Goal: Task Accomplishment & Management: Complete application form

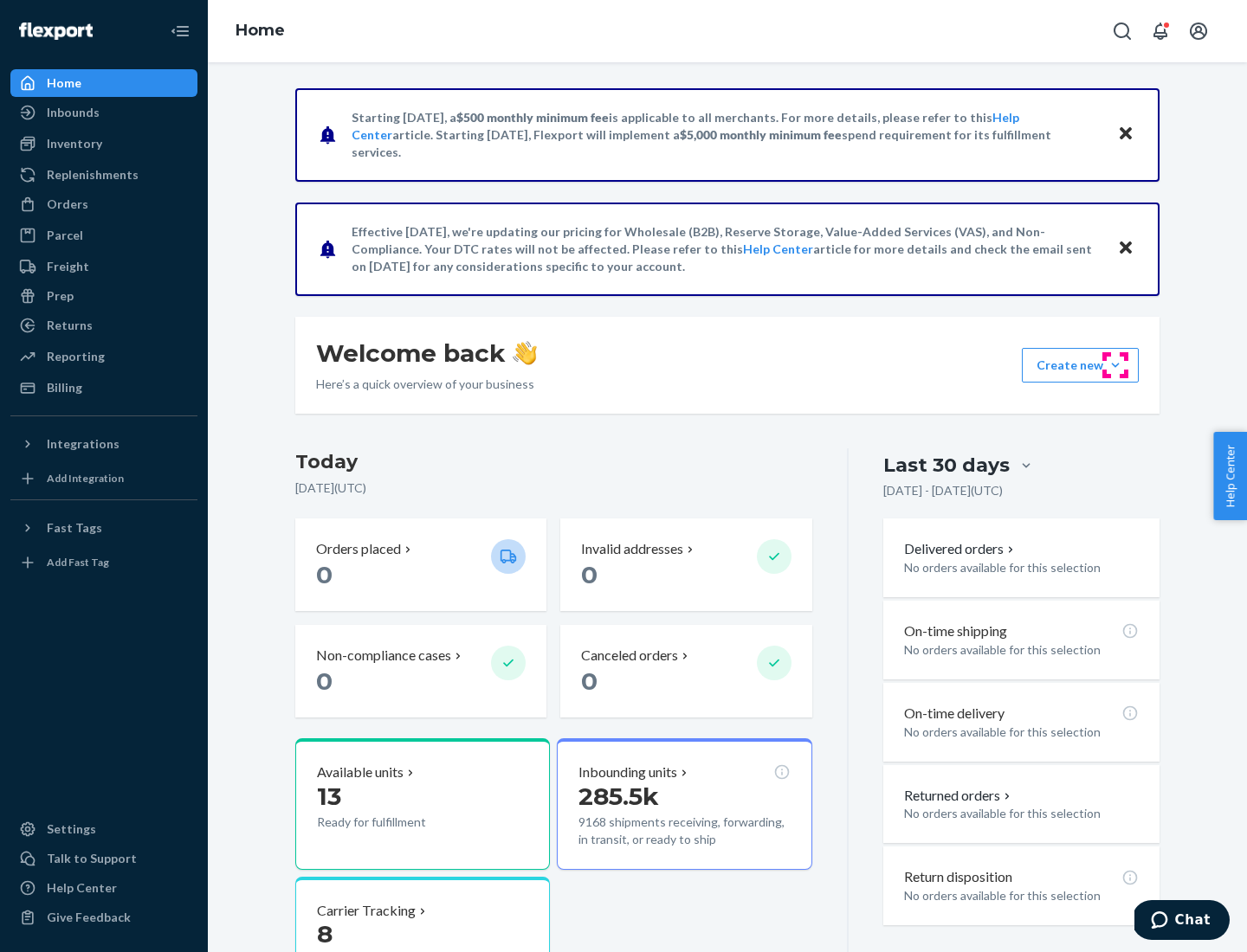
click at [1115, 365] on button "Create new Create new inbound Create new order Create new product" at bounding box center [1080, 365] width 117 height 35
click at [104, 112] on div "Inbounds" at bounding box center [103, 112] width 184 height 24
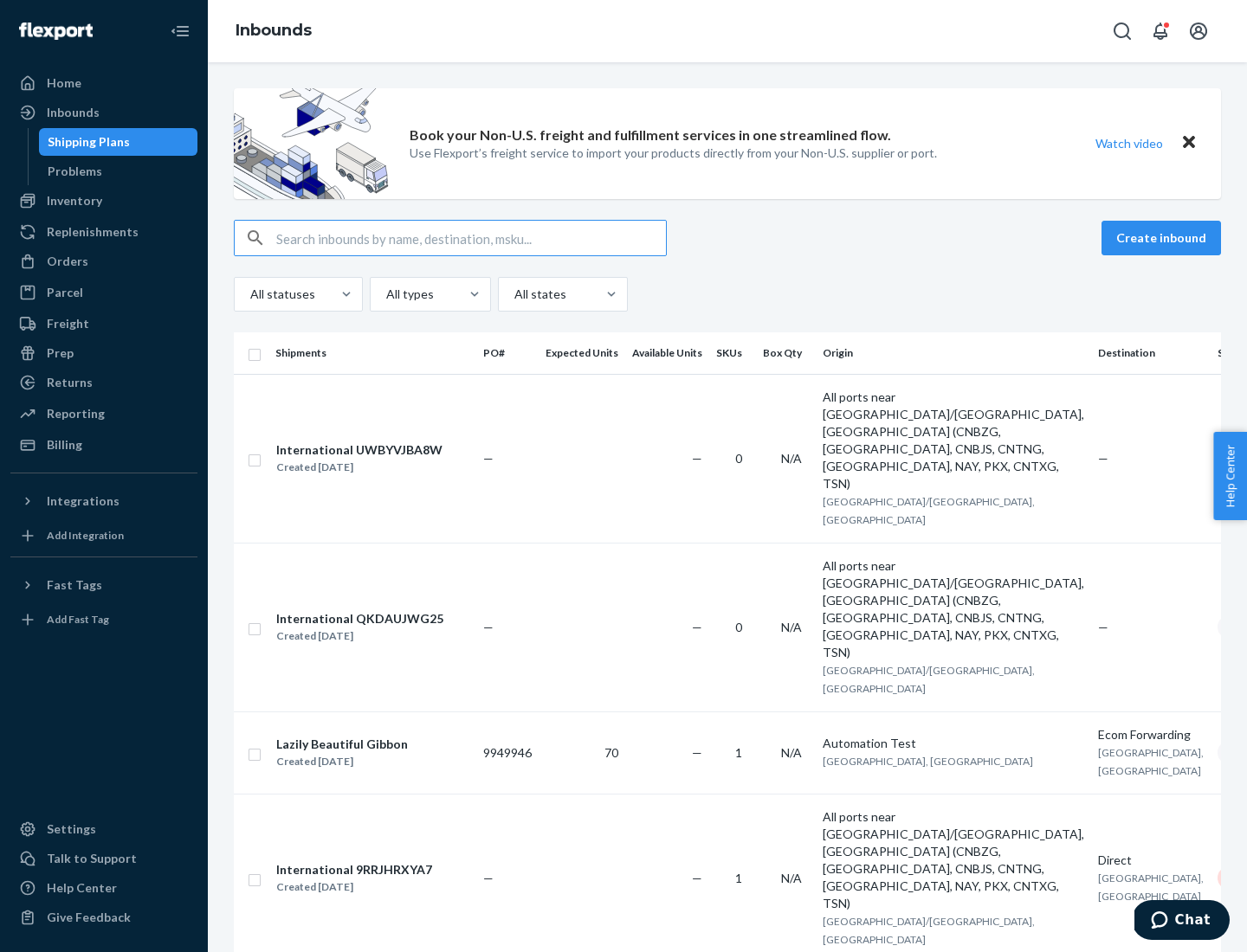
click at [1164, 238] on button "Create inbound" at bounding box center [1161, 238] width 119 height 35
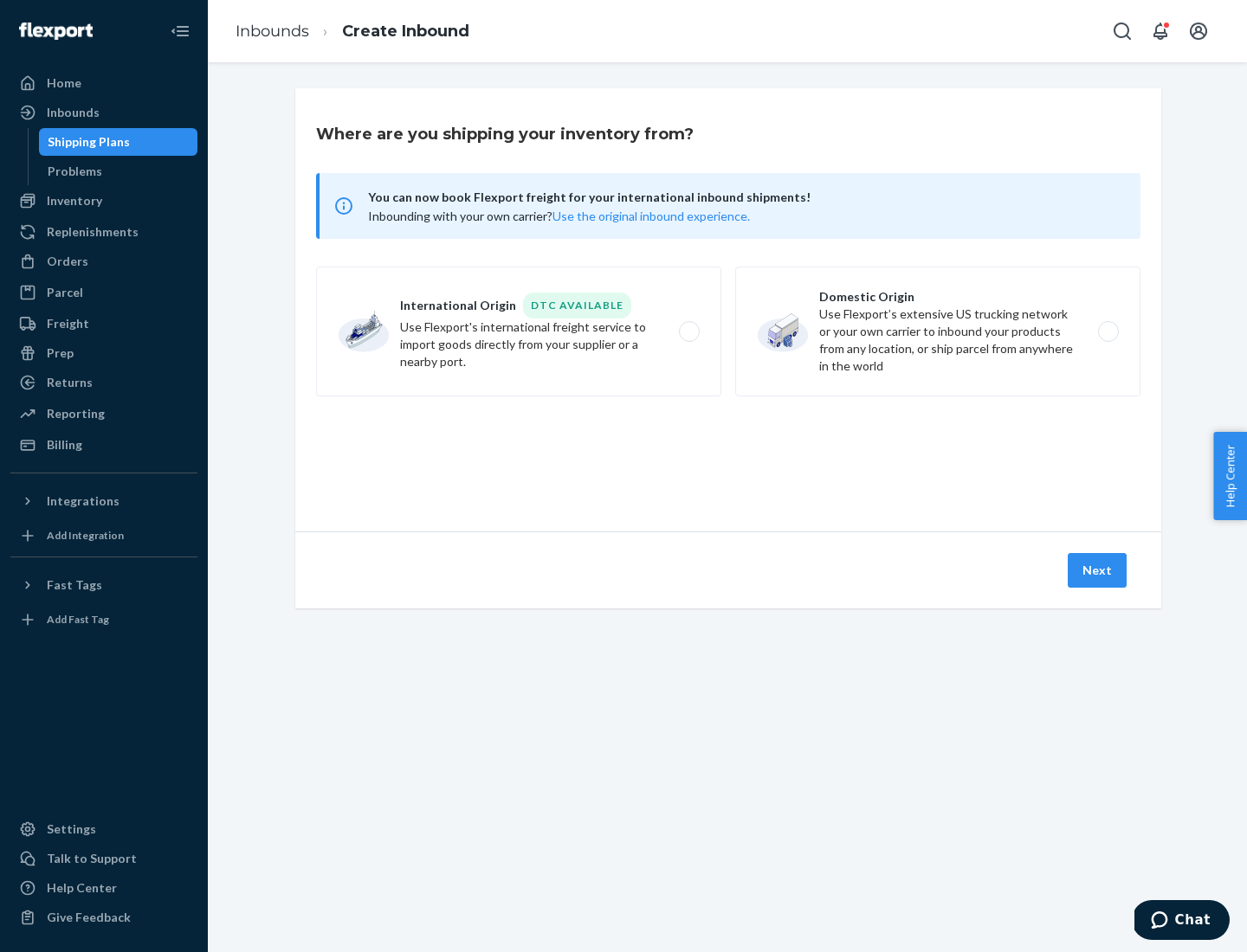
click at [937, 331] on label "Domestic Origin Use Flexport’s extensive US trucking network or your own carrie…" at bounding box center [937, 331] width 405 height 130
click at [1107, 331] on input "Domestic Origin Use Flexport’s extensive US trucking network or your own carrie…" at bounding box center [1112, 331] width 11 height 11
radio input "true"
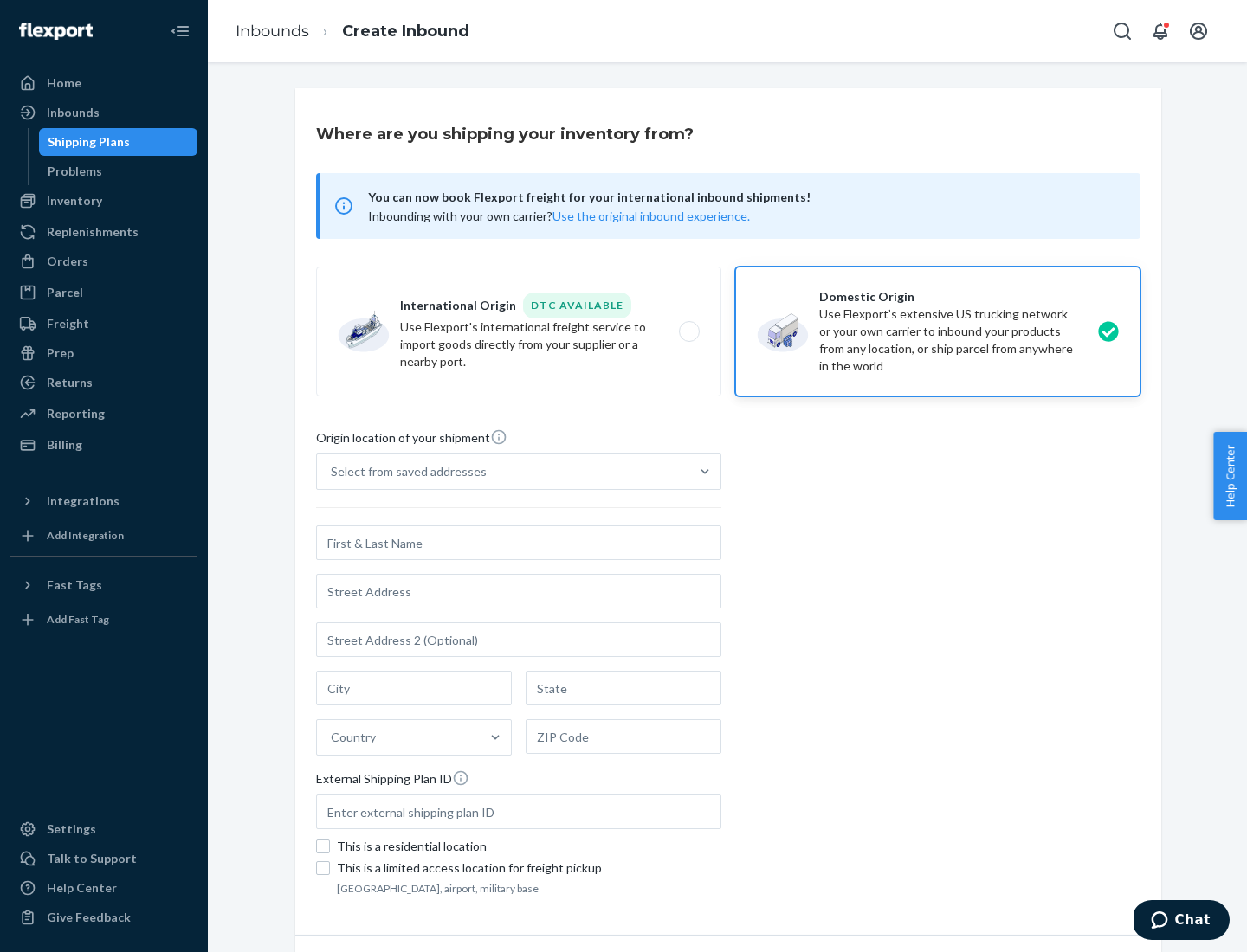
click at [405, 472] on div "Select from saved addresses" at bounding box center [408, 471] width 156 height 17
click at [332, 472] on input "Select from saved addresses" at bounding box center [331, 471] width 2 height 17
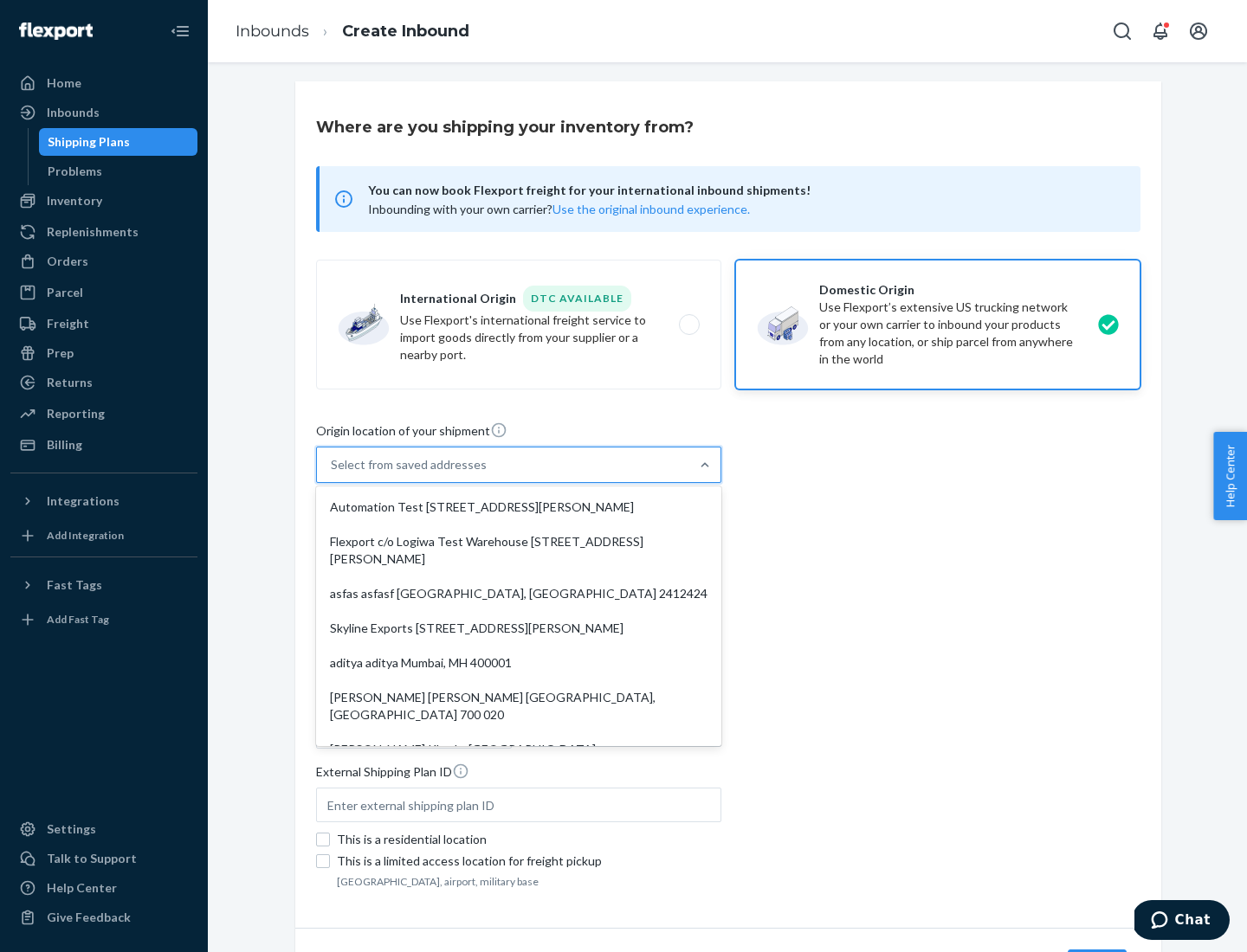
click at [519, 507] on div "Automation Test [STREET_ADDRESS][PERSON_NAME]" at bounding box center [518, 507] width 398 height 35
click at [332, 473] on input "option Automation Test [STREET_ADDRESS][PERSON_NAME]. 9 results available. Use …" at bounding box center [331, 464] width 2 height 17
type input "Automation Test"
type input "9th Floor"
type input "[GEOGRAPHIC_DATA]"
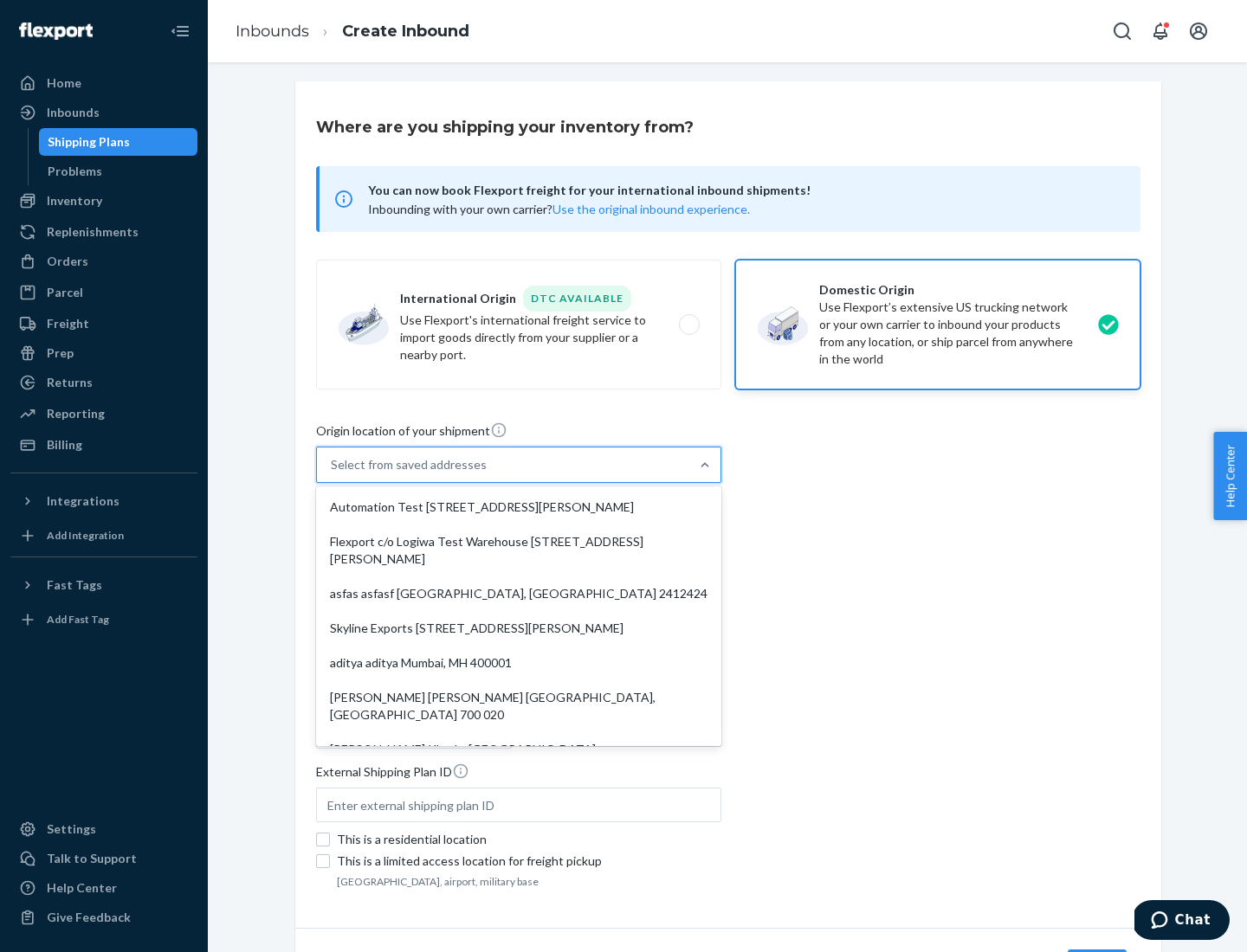
type input "CA"
type input "94104"
type input "[STREET_ADDRESS][PERSON_NAME]"
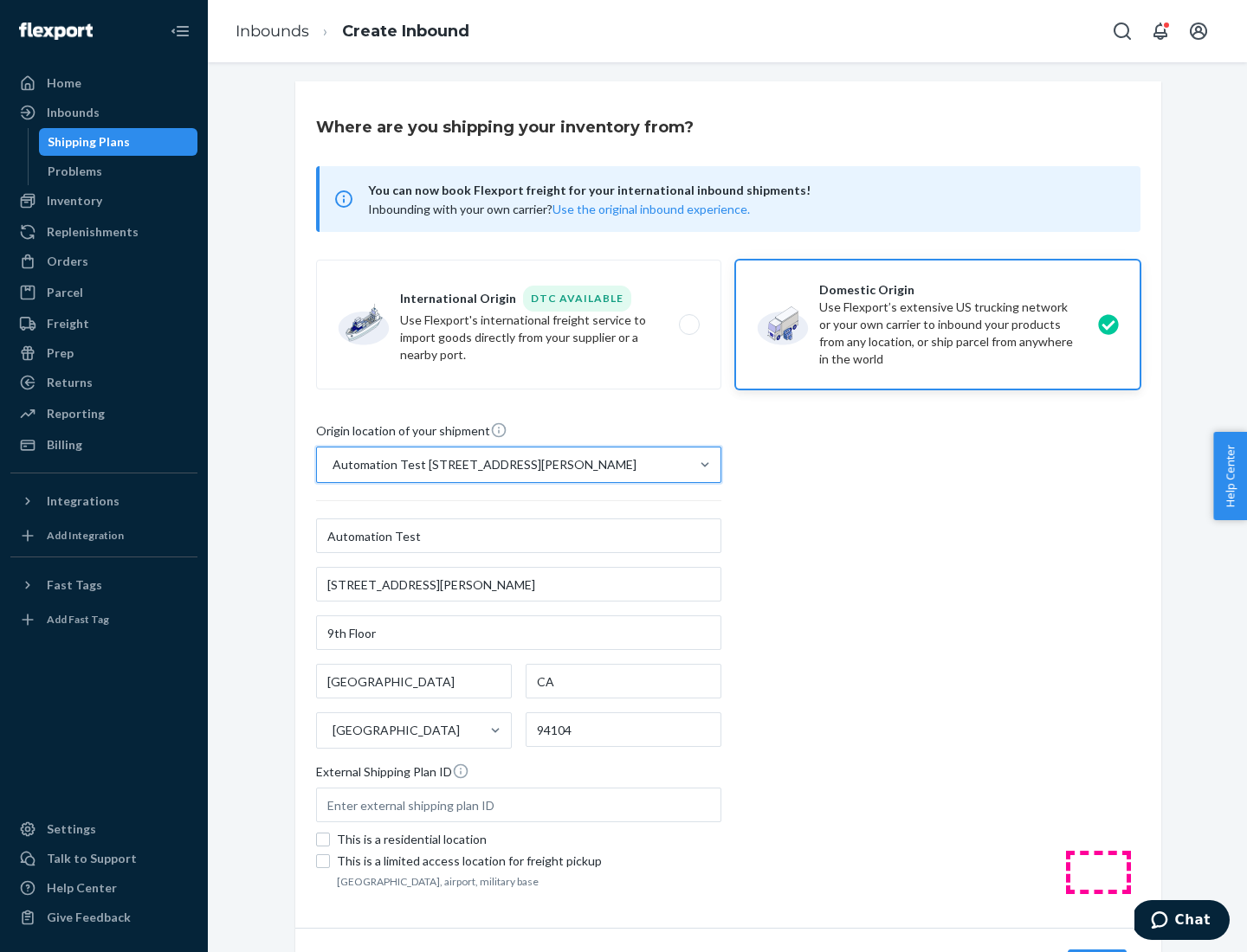
scroll to position [101, 0]
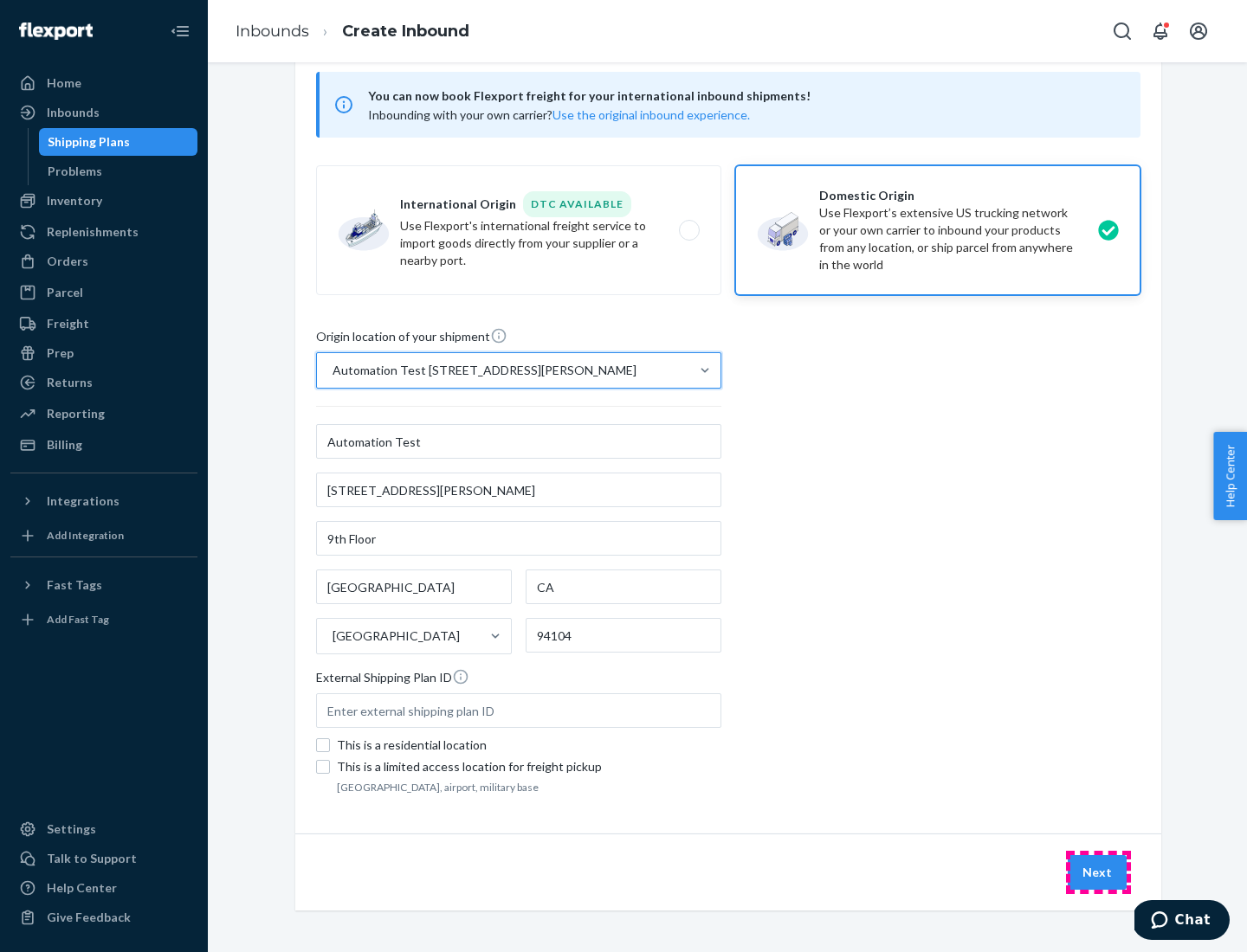
click at [1098, 873] on button "Next" at bounding box center [1096, 872] width 59 height 35
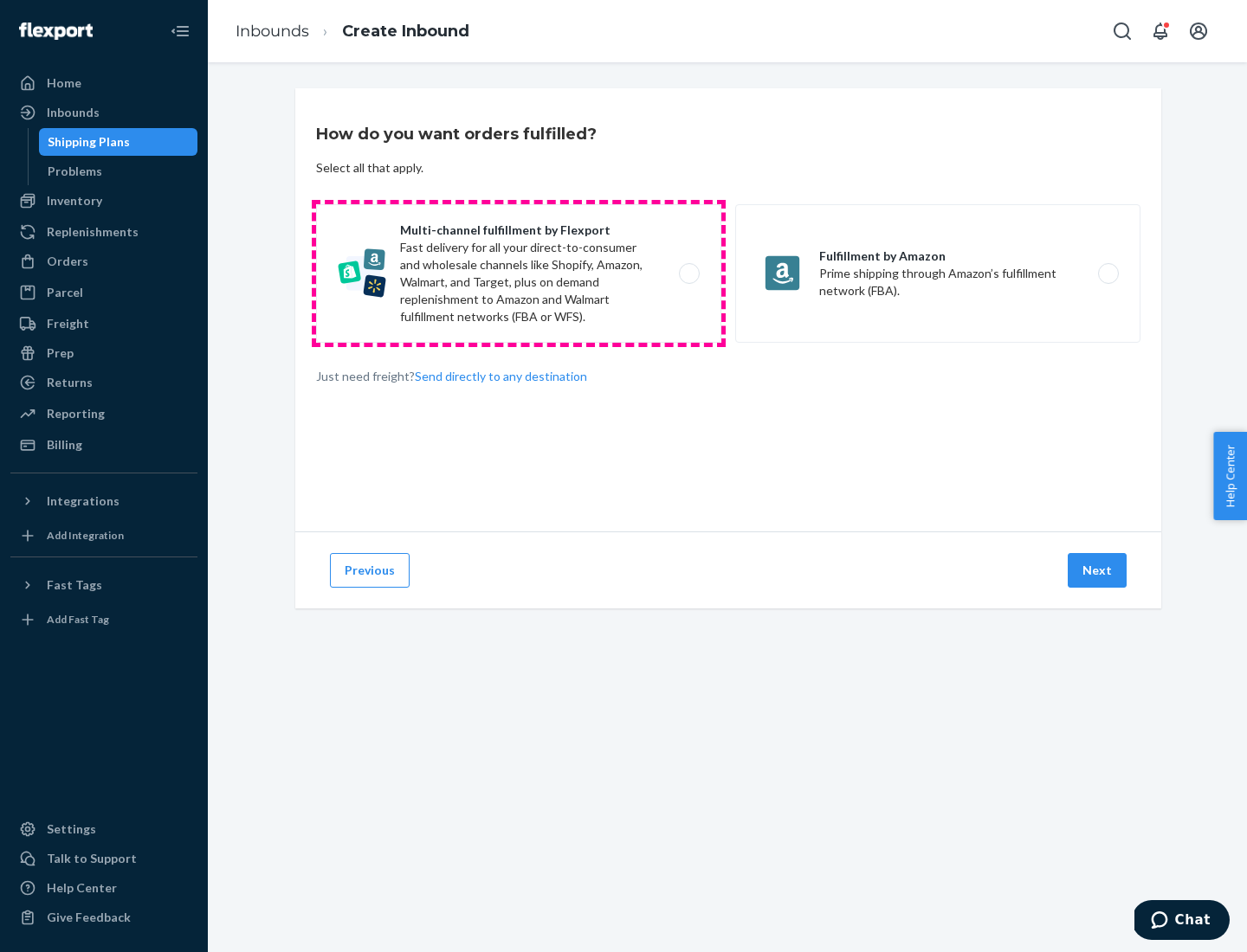
click at [519, 274] on label "Multi-channel fulfillment by Flexport Fast delivery for all your direct-to-cons…" at bounding box center [519, 274] width 405 height 139
click at [688, 274] on input "Multi-channel fulfillment by Flexport Fast delivery for all your direct-to-cons…" at bounding box center [693, 274] width 11 height 11
radio input "true"
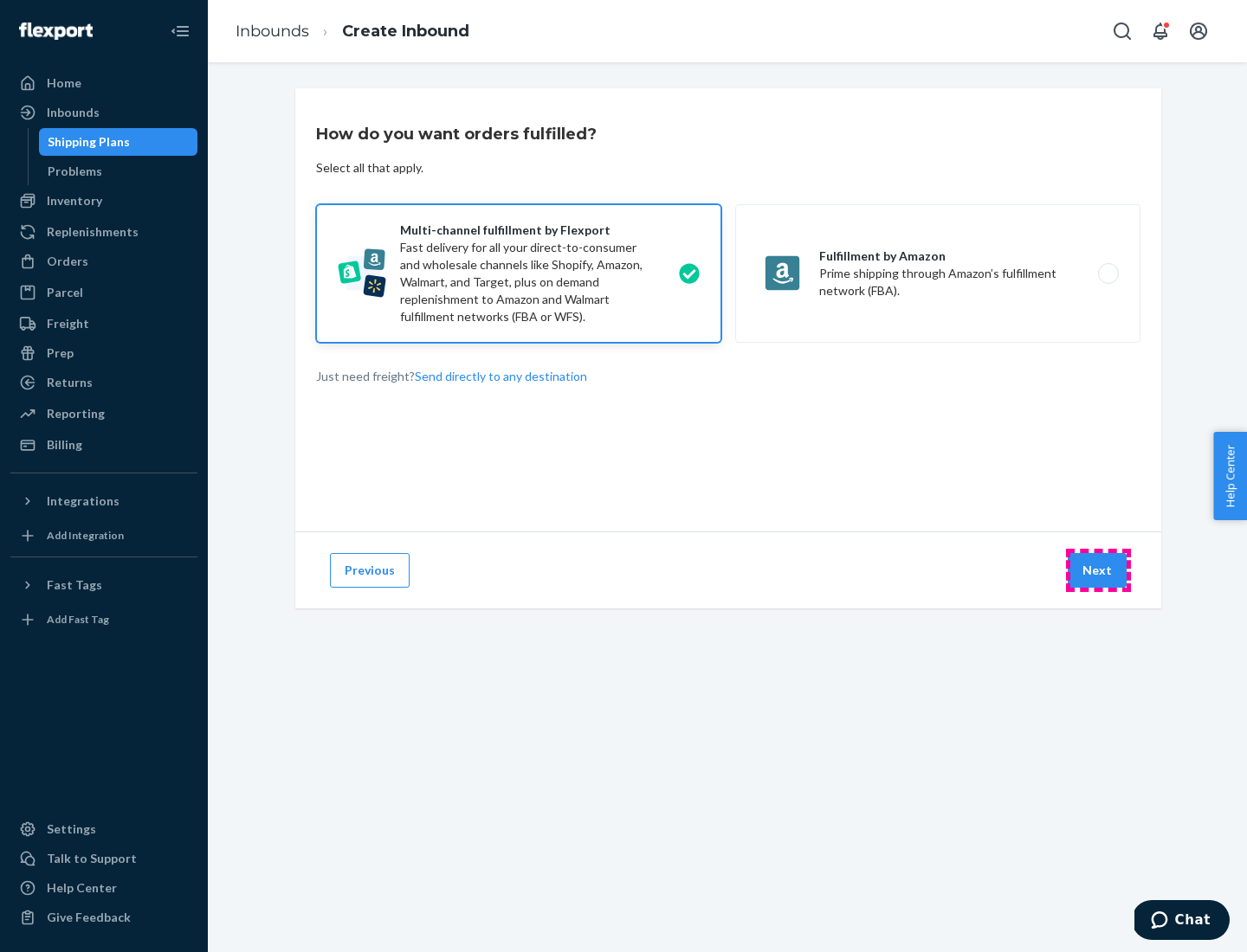
click at [1098, 570] on button "Next" at bounding box center [1096, 570] width 59 height 35
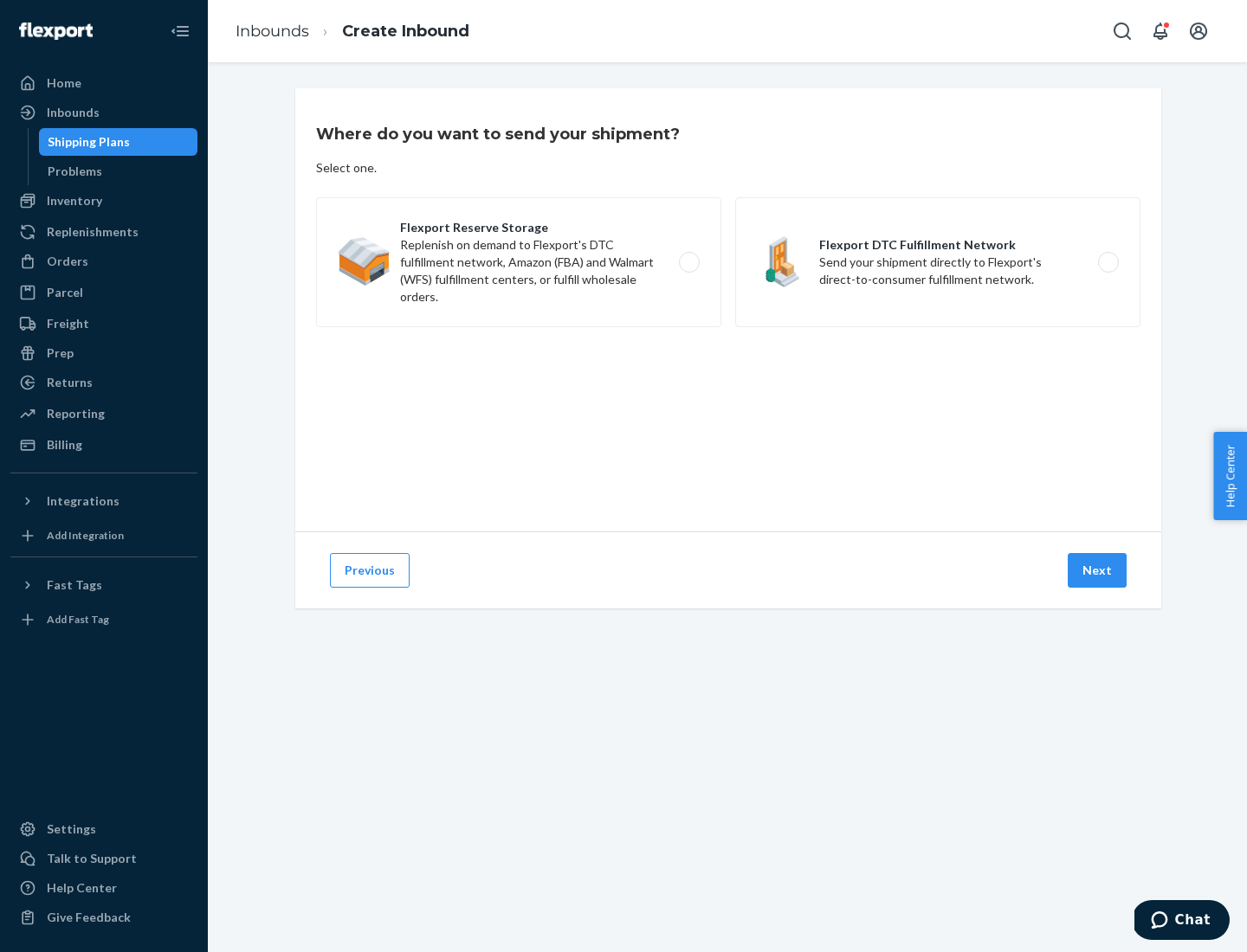
click at [937, 262] on label "Flexport DTC Fulfillment Network Send your shipment directly to Flexport's dire…" at bounding box center [937, 262] width 405 height 130
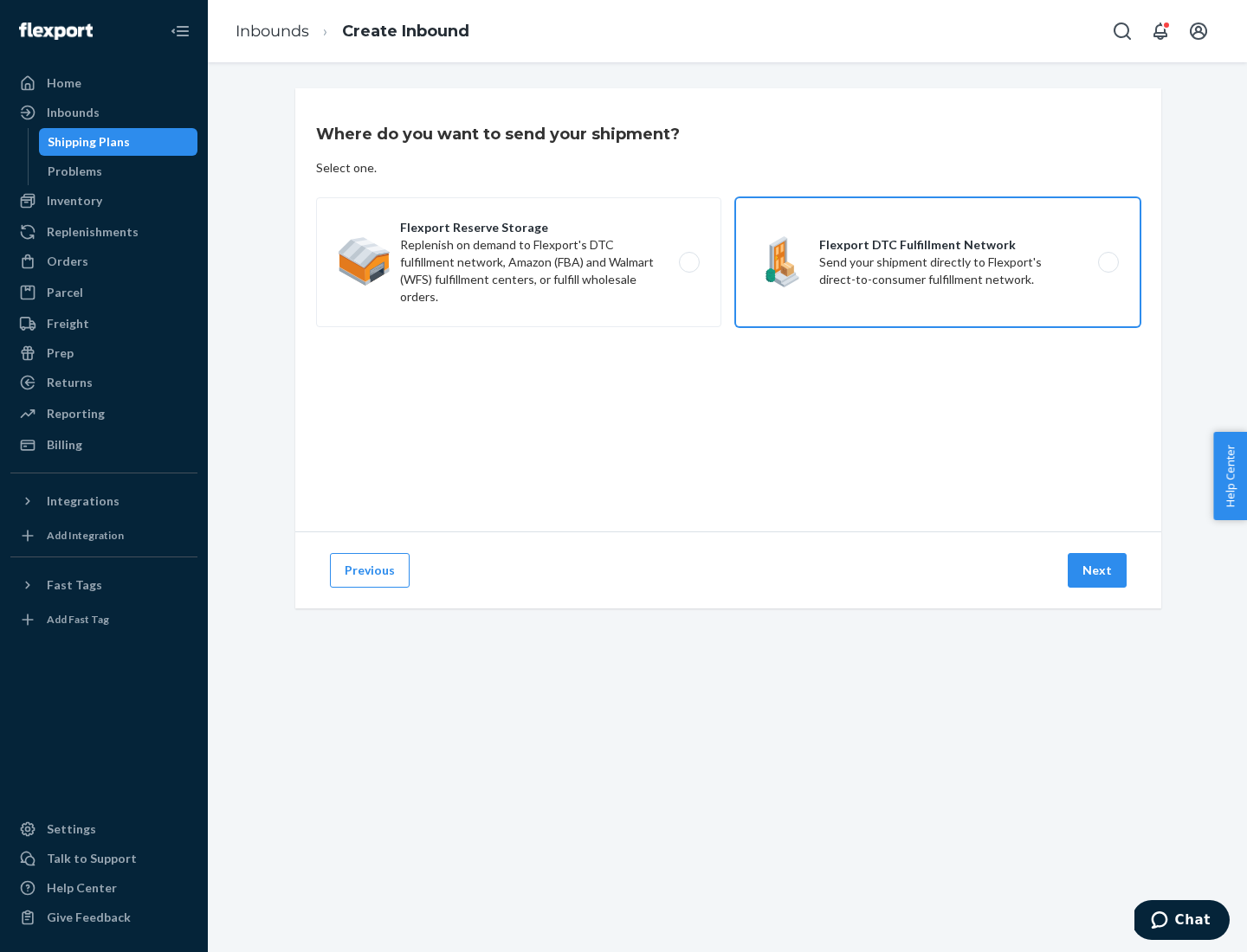
click at [1107, 262] on input "Flexport DTC Fulfillment Network Send your shipment directly to Flexport's dire…" at bounding box center [1112, 262] width 11 height 11
radio input "true"
click at [1098, 570] on button "Next" at bounding box center [1096, 570] width 59 height 35
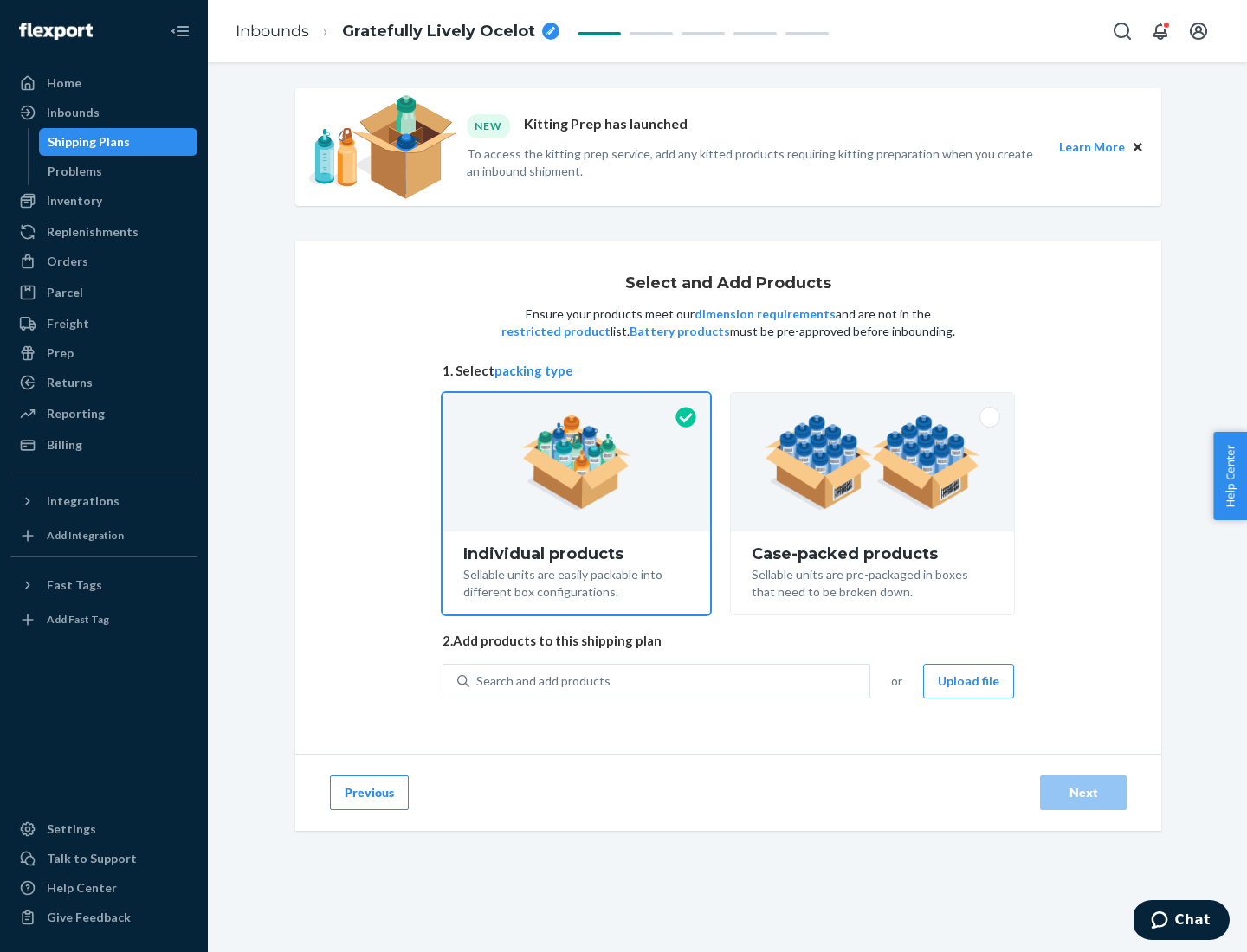
click at [873, 462] on img at bounding box center [872, 462] width 215 height 95
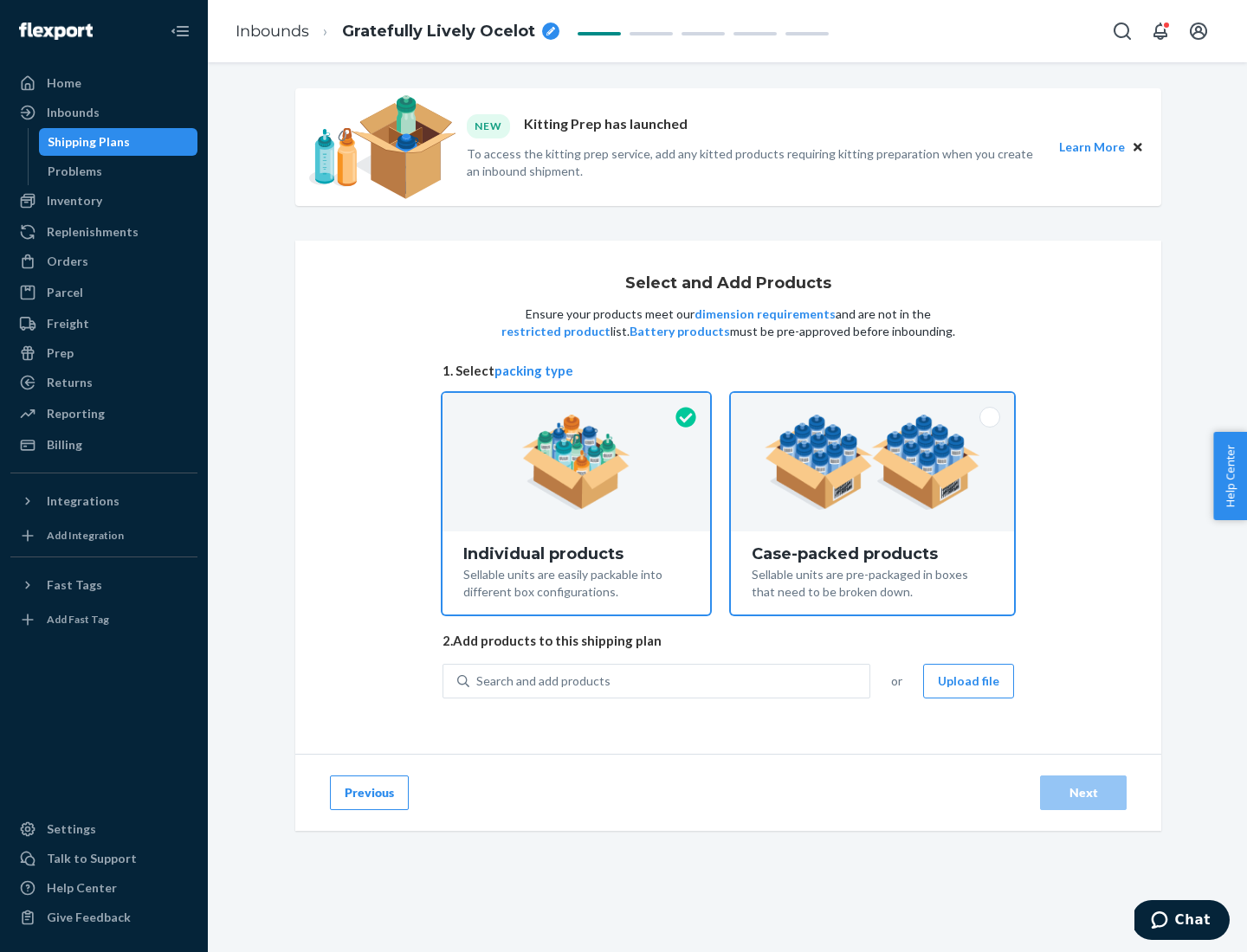
click at [873, 405] on input "Case-packed products Sellable units are pre-packaged in boxes that need to be b…" at bounding box center [872, 398] width 11 height 11
radio input "true"
radio input "false"
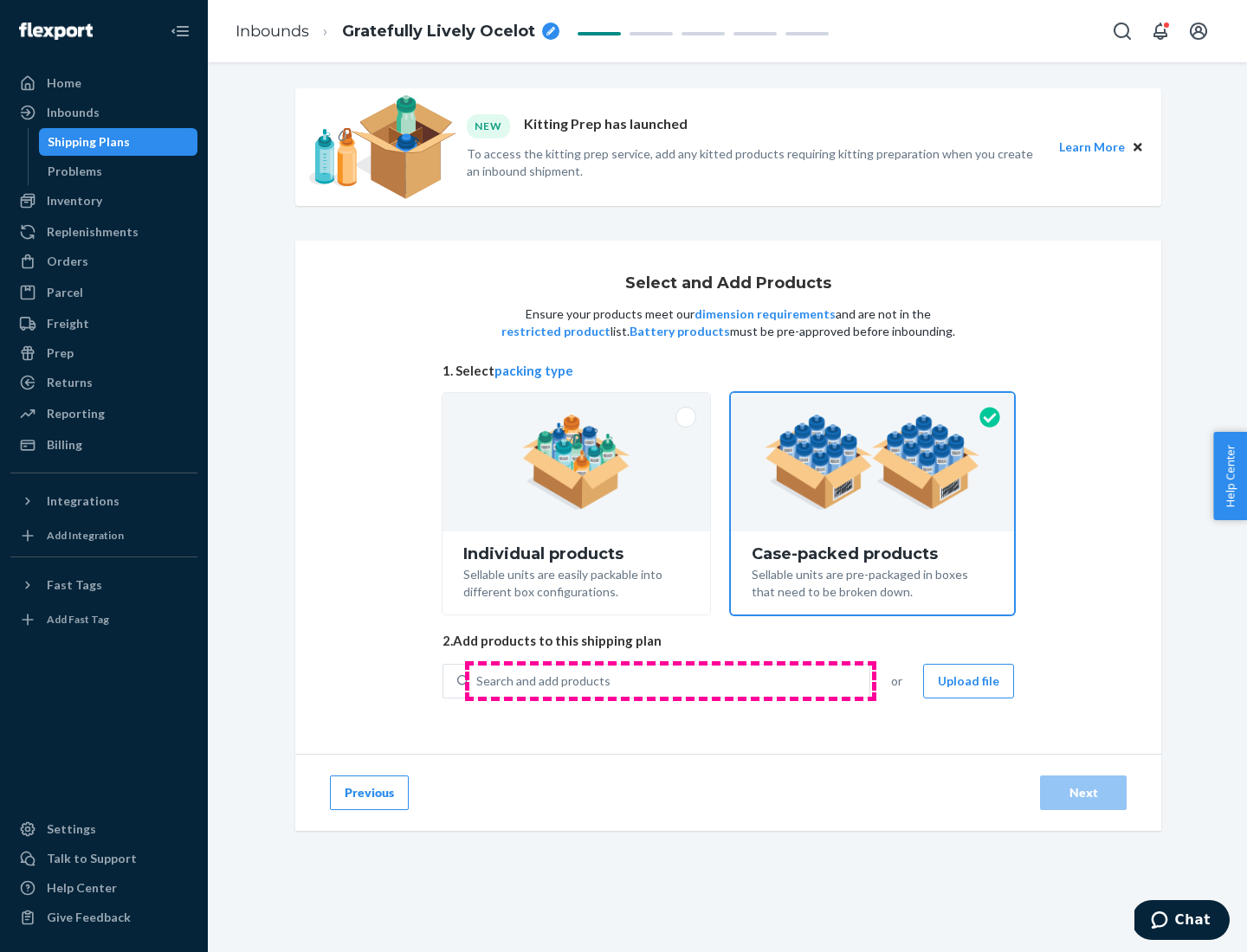
click at [671, 680] on div "Search and add products" at bounding box center [669, 680] width 400 height 31
click at [478, 680] on input "Search and add products" at bounding box center [477, 680] width 2 height 17
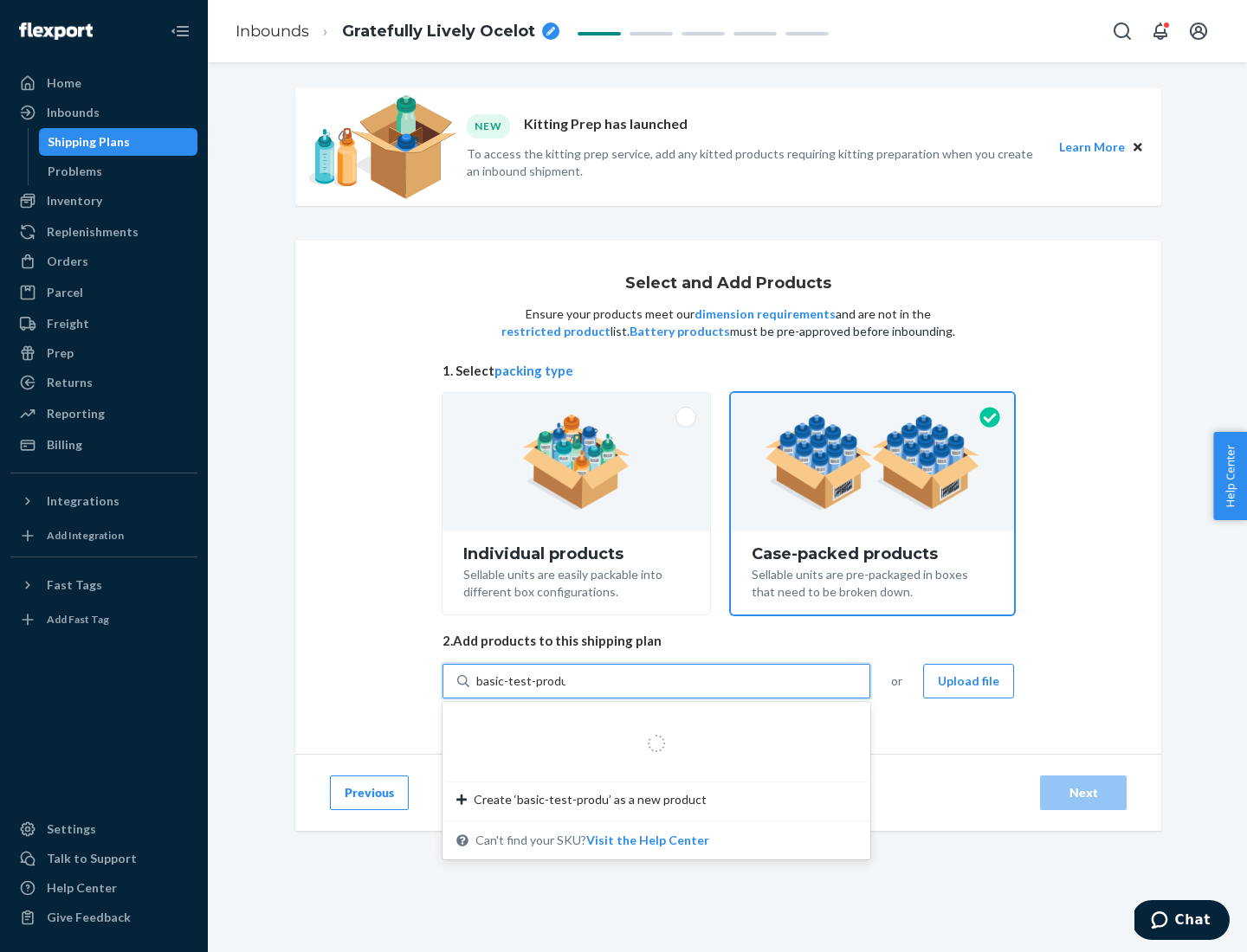
type input "basic-test-product-1"
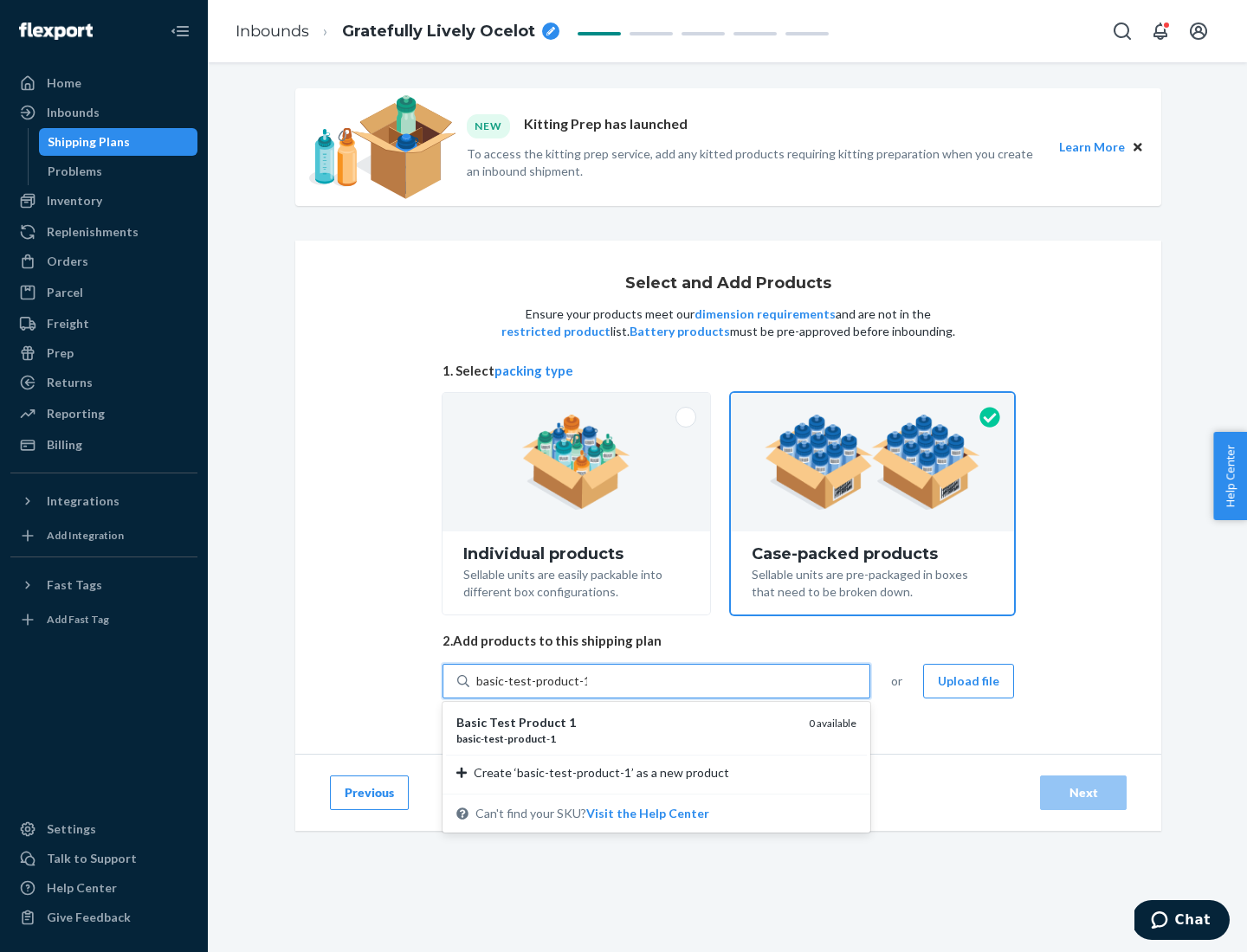
click at [626, 738] on div "basic - test - product - 1" at bounding box center [625, 738] width 338 height 15
click at [587, 690] on input "basic-test-product-1" at bounding box center [532, 680] width 111 height 17
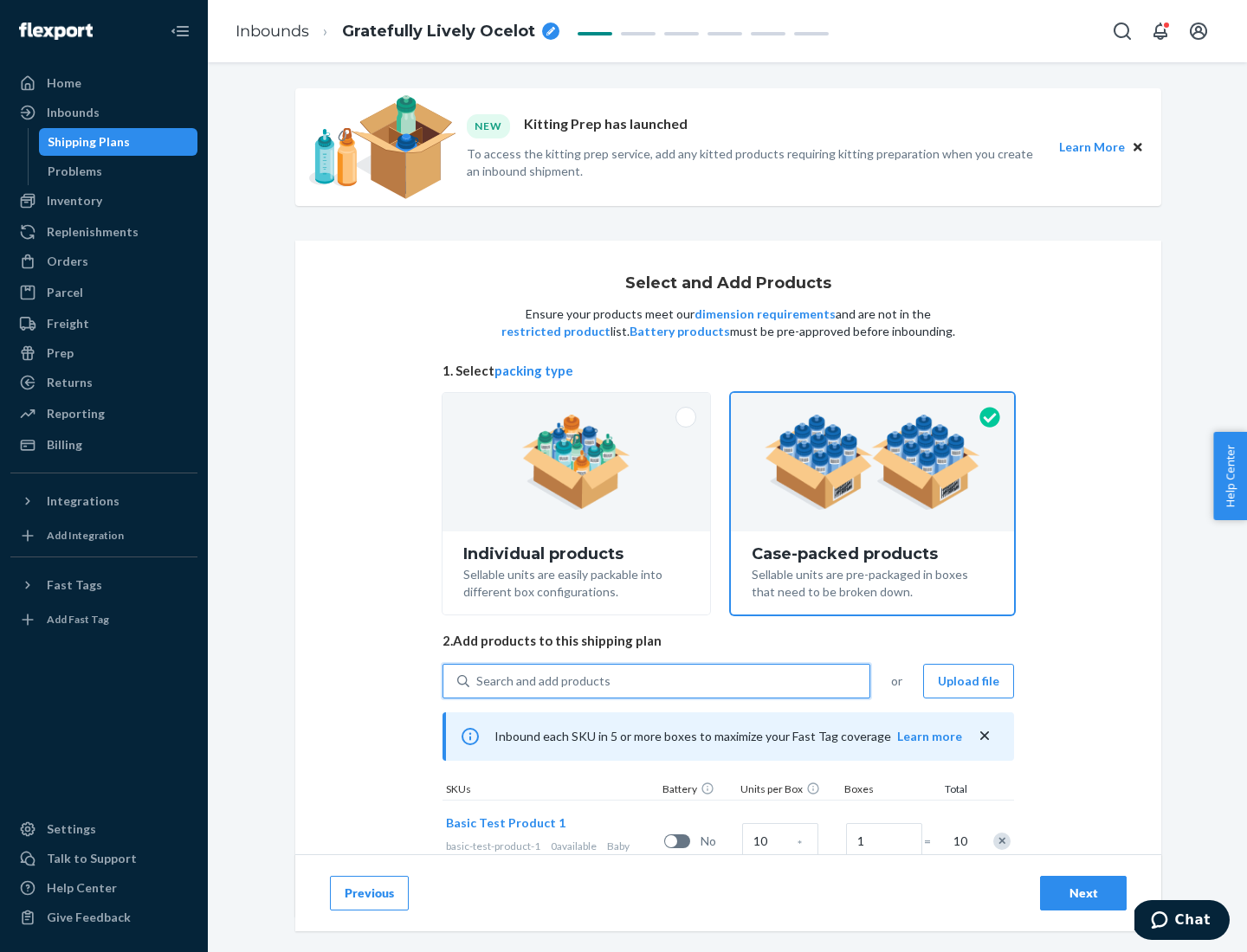
scroll to position [62, 0]
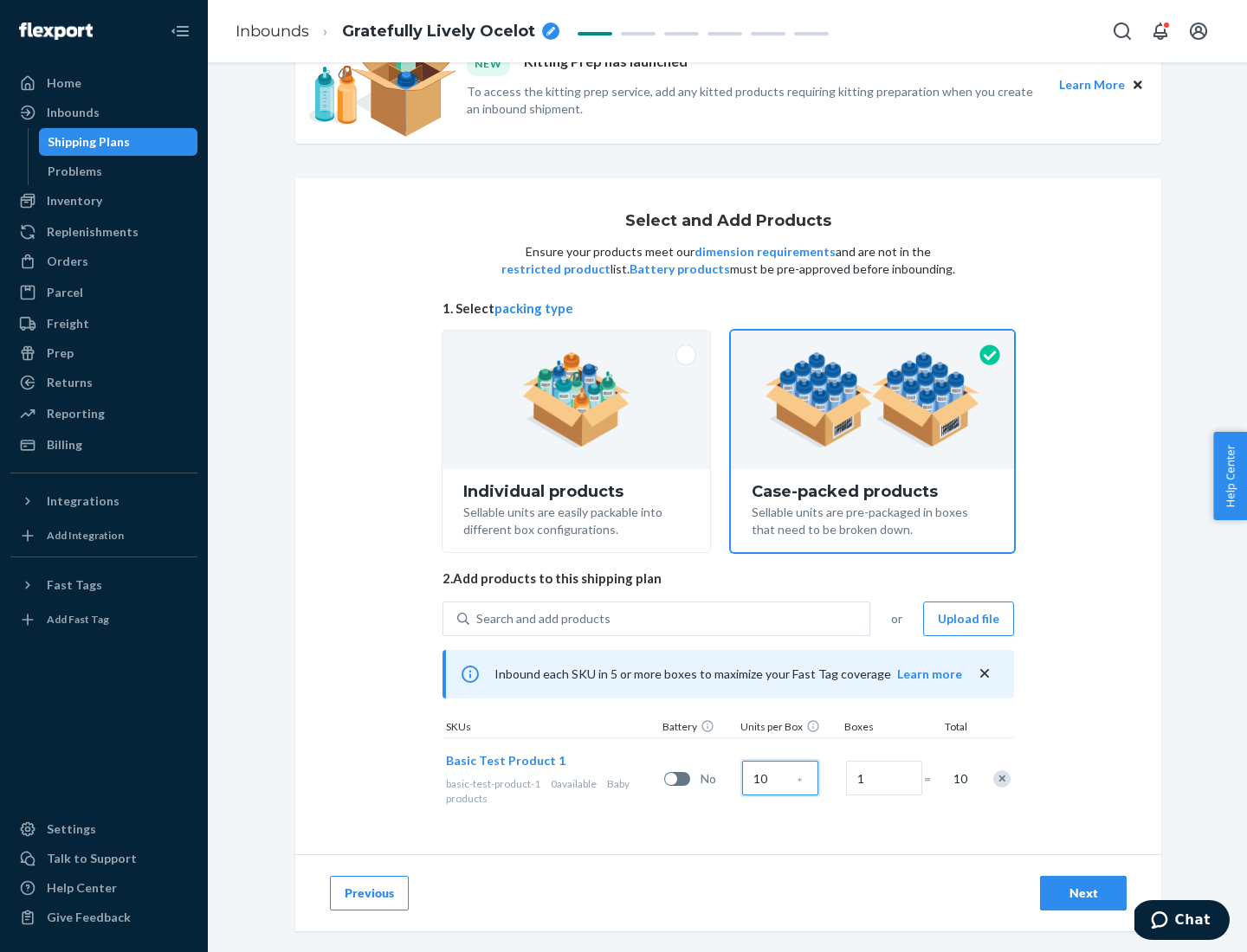
type input "10"
type input "7"
click at [1083, 893] on div "Next" at bounding box center [1083, 892] width 58 height 17
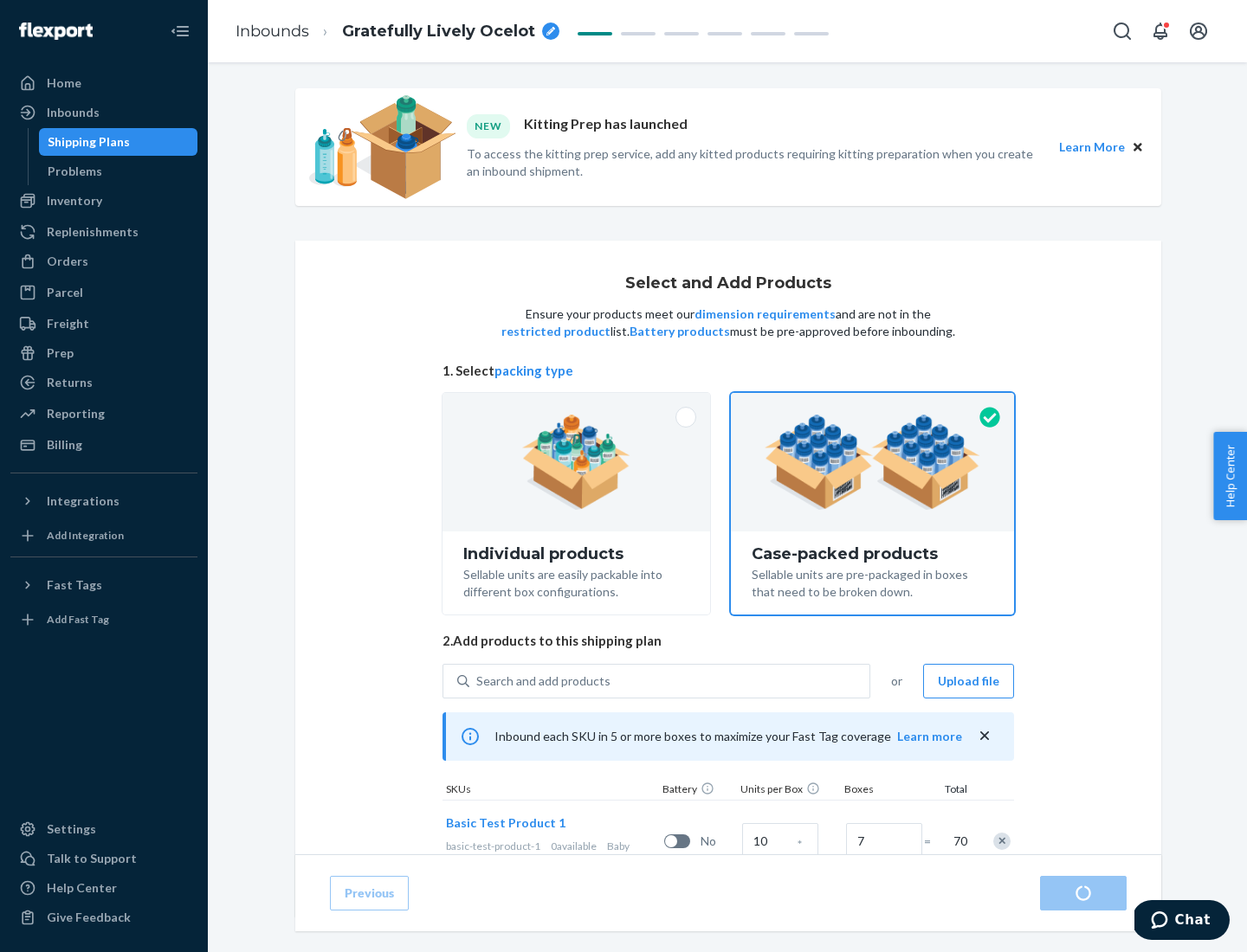
radio input "true"
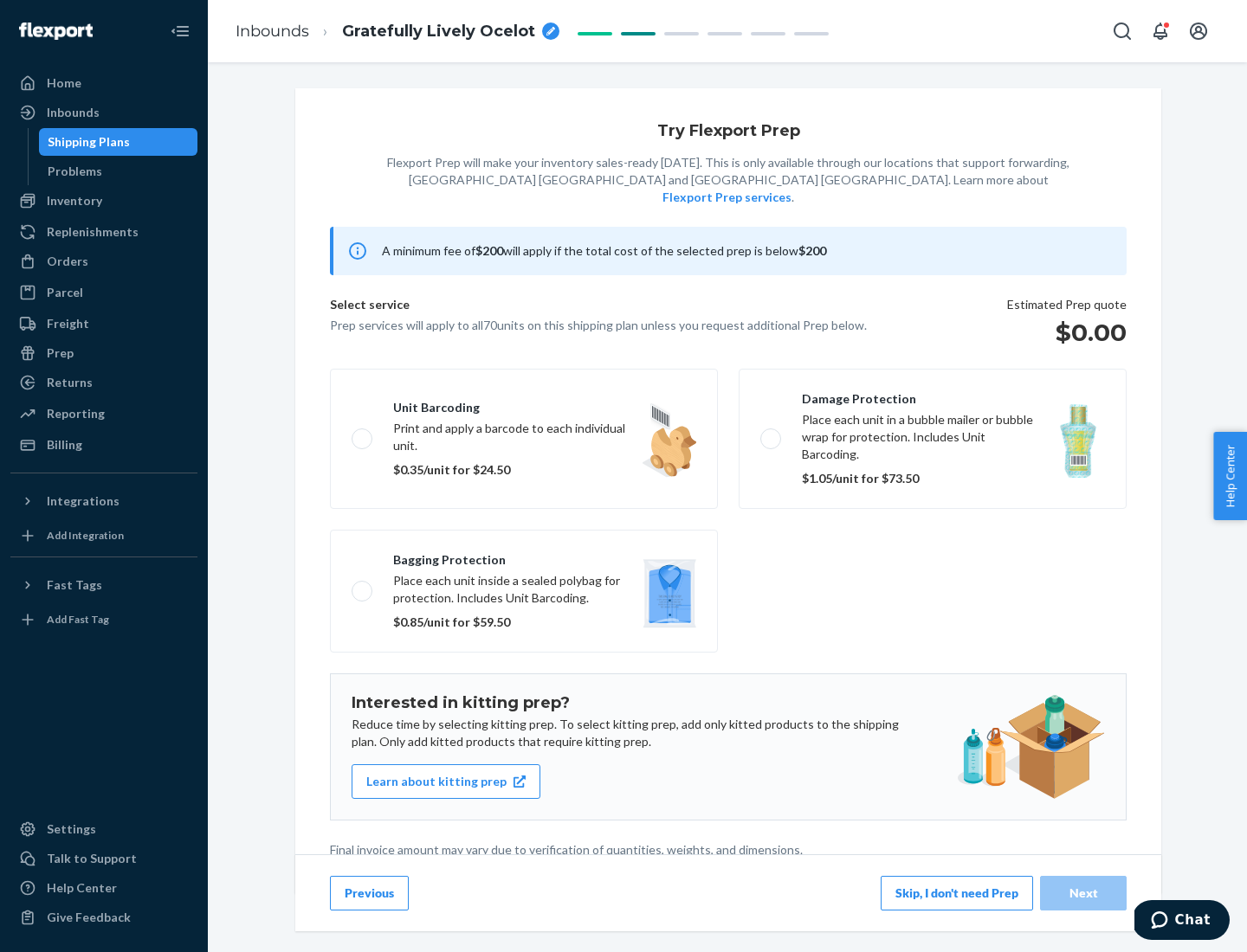
scroll to position [4, 0]
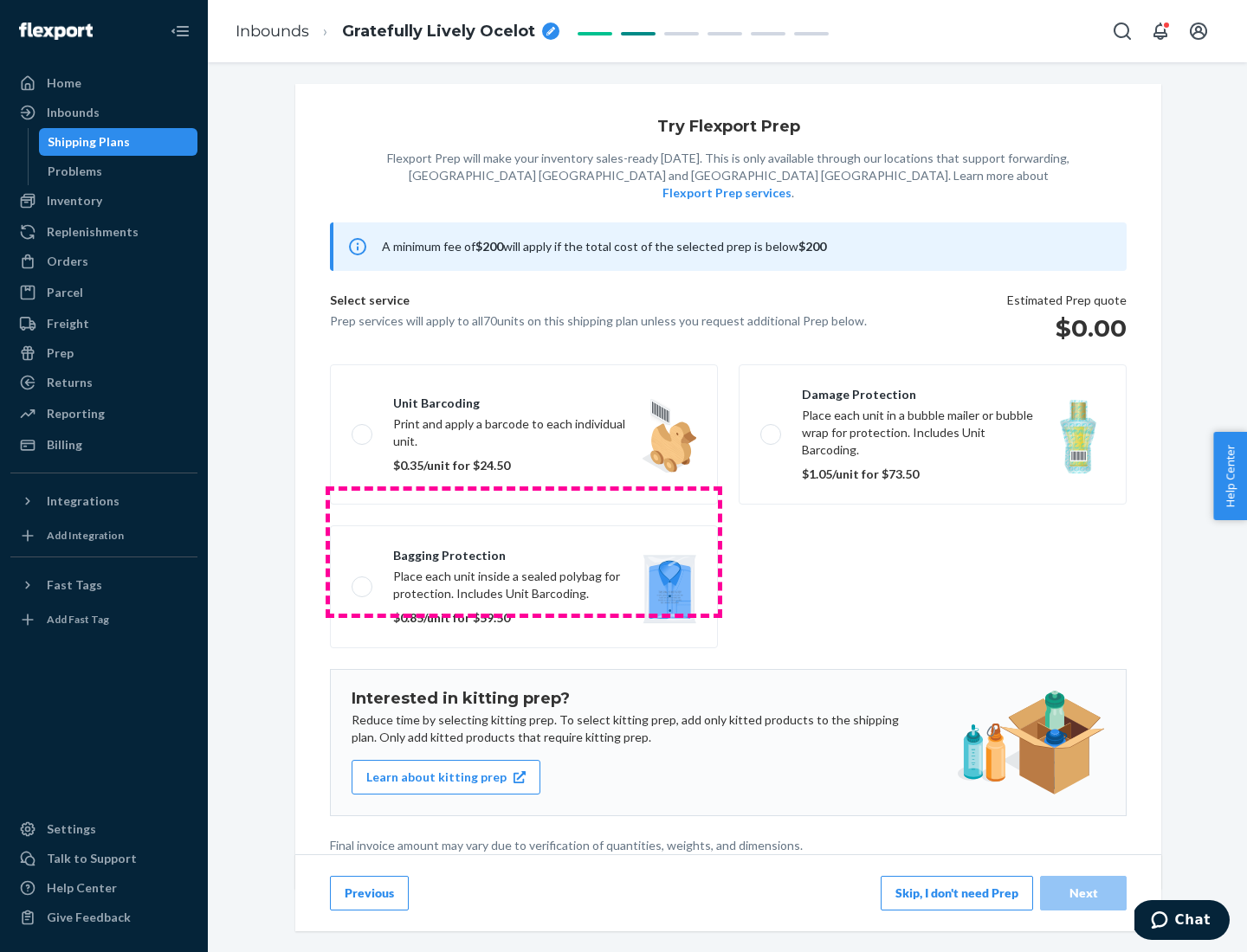
click at [524, 551] on label "Bagging protection Place each unit inside a sealed polybag for protection. Incl…" at bounding box center [524, 587] width 388 height 123
click at [363, 581] on input "Bagging protection Place each unit inside a sealed polybag for protection. Incl…" at bounding box center [356, 586] width 11 height 11
checkbox input "true"
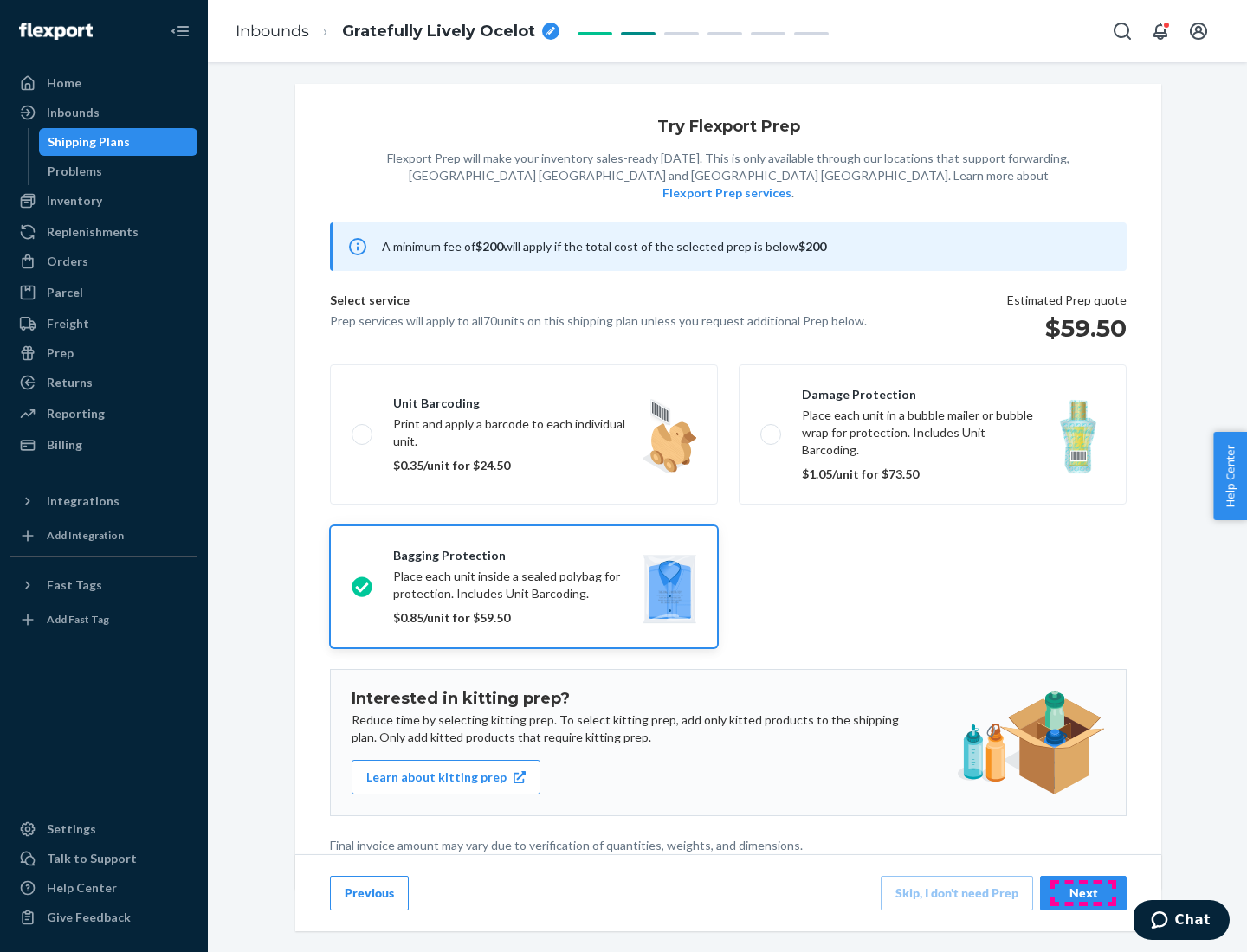
click at [1083, 892] on div "Next" at bounding box center [1083, 892] width 58 height 17
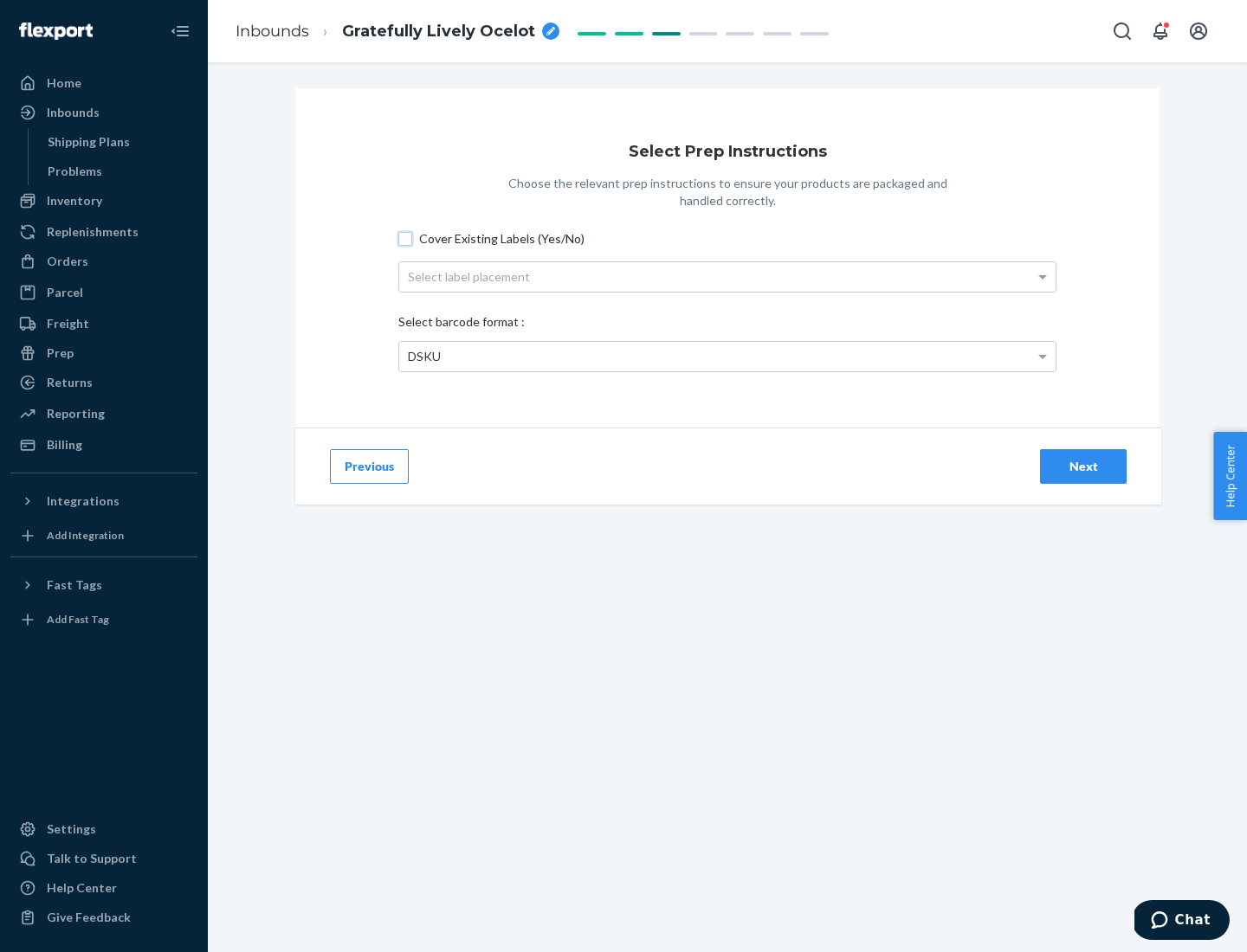
click at [405, 238] on input "Cover Existing Labels (Yes/No)" at bounding box center [405, 239] width 14 height 14
checkbox input "true"
click at [727, 276] on div "Select label placement" at bounding box center [727, 277] width 657 height 30
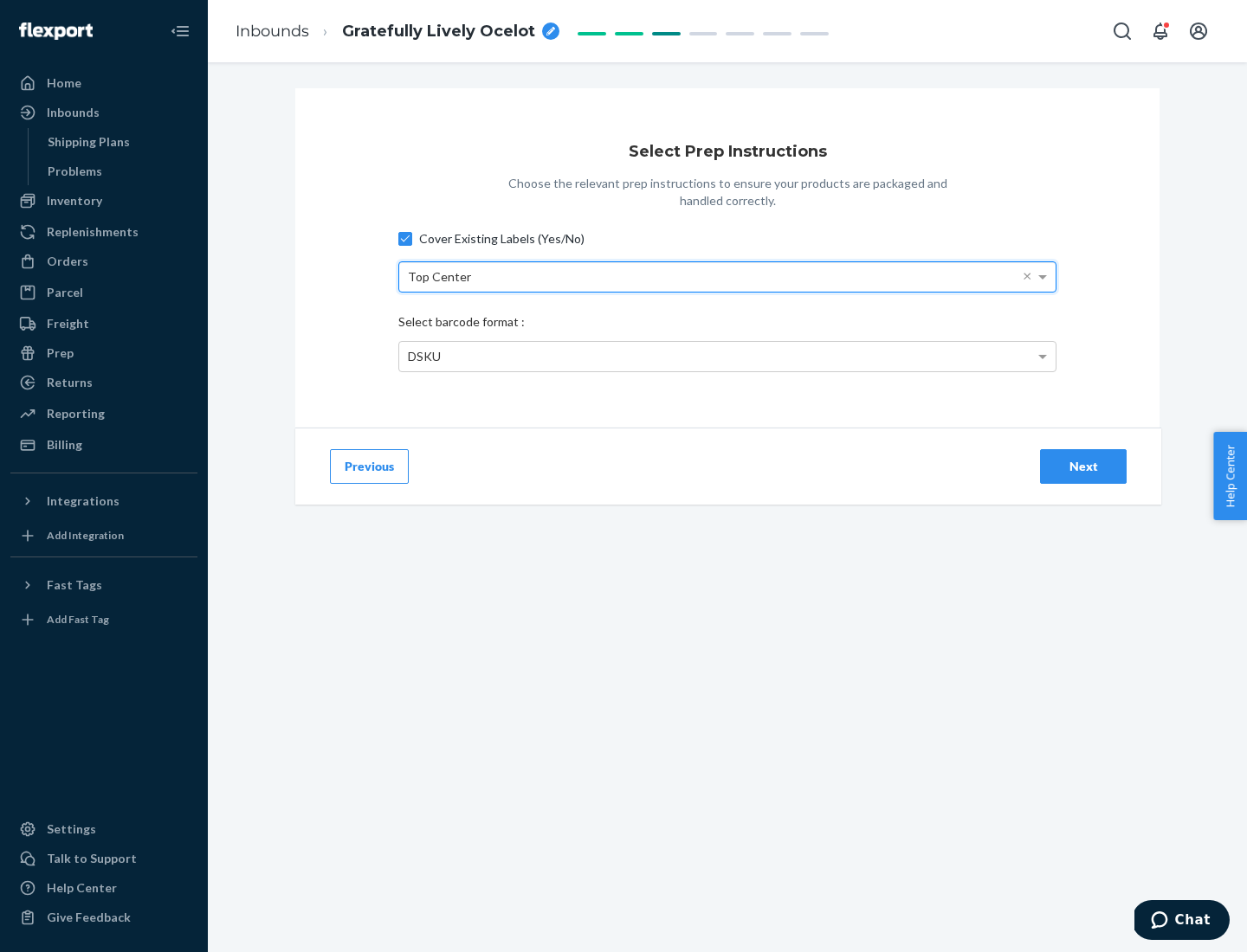
click at [727, 356] on div "DSKU" at bounding box center [727, 357] width 657 height 30
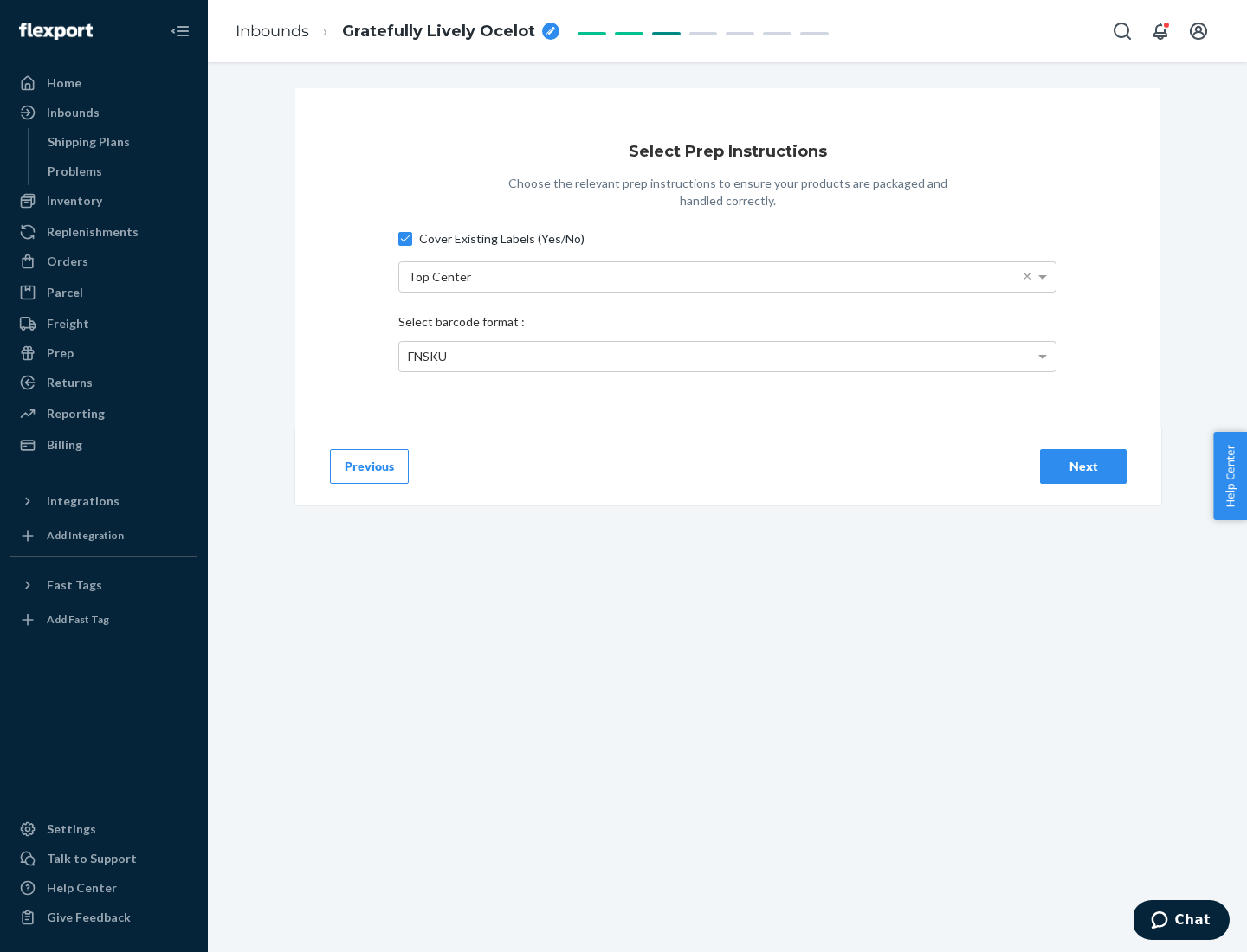
click at [1083, 466] on div "Next" at bounding box center [1083, 466] width 58 height 17
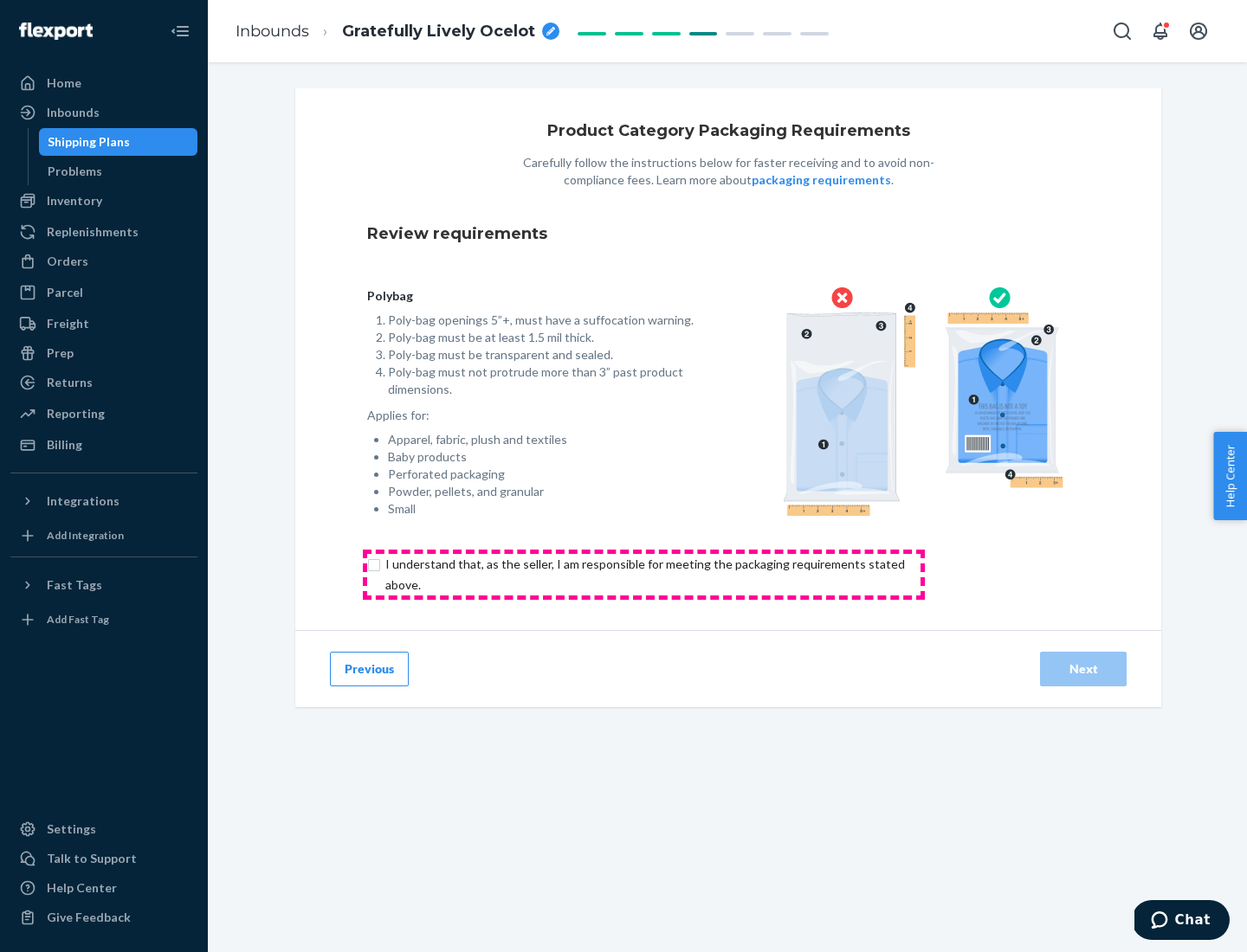
click at [643, 574] on input "checkbox" at bounding box center [655, 575] width 575 height 42
checkbox input "true"
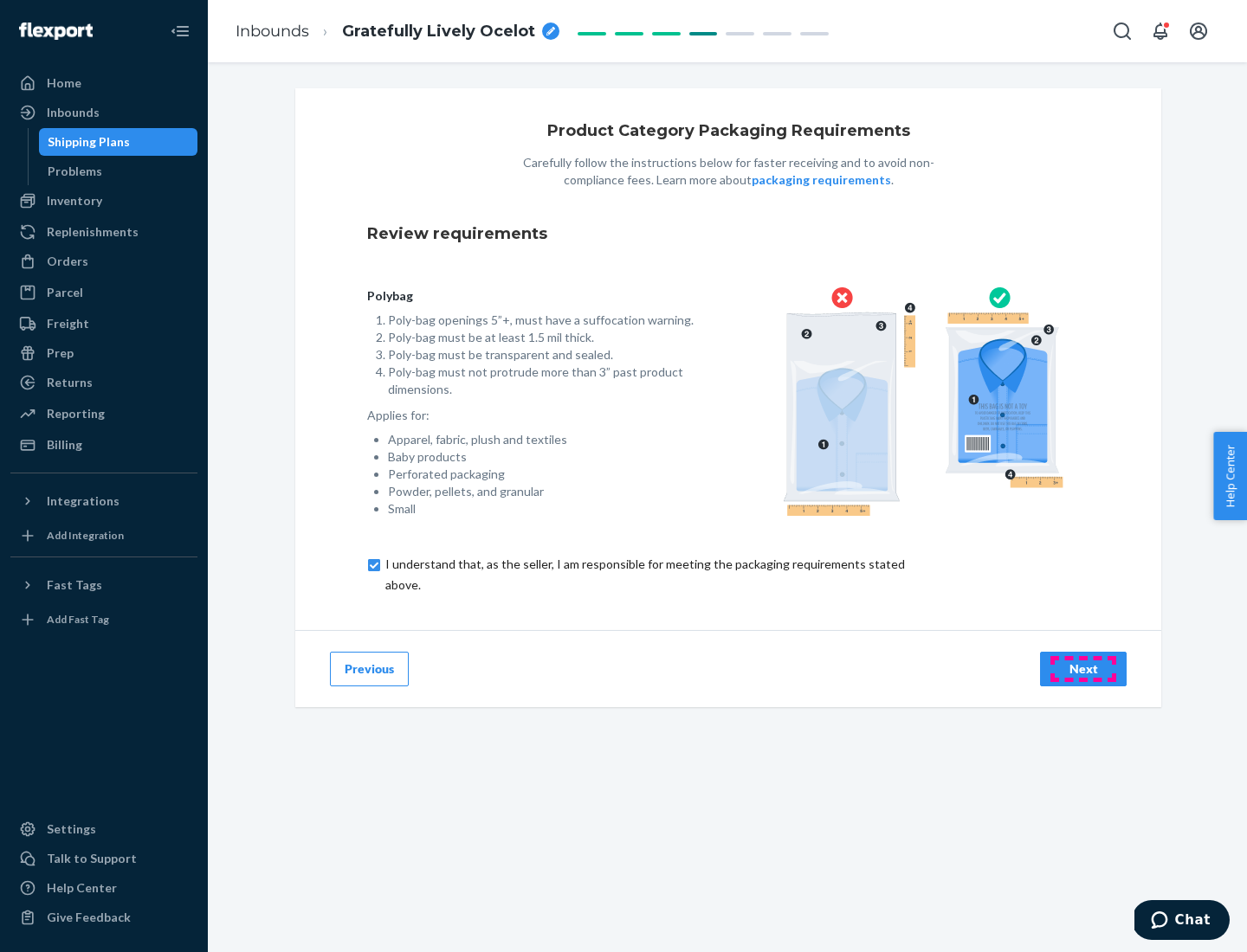
click at [1083, 668] on div "Next" at bounding box center [1083, 668] width 58 height 17
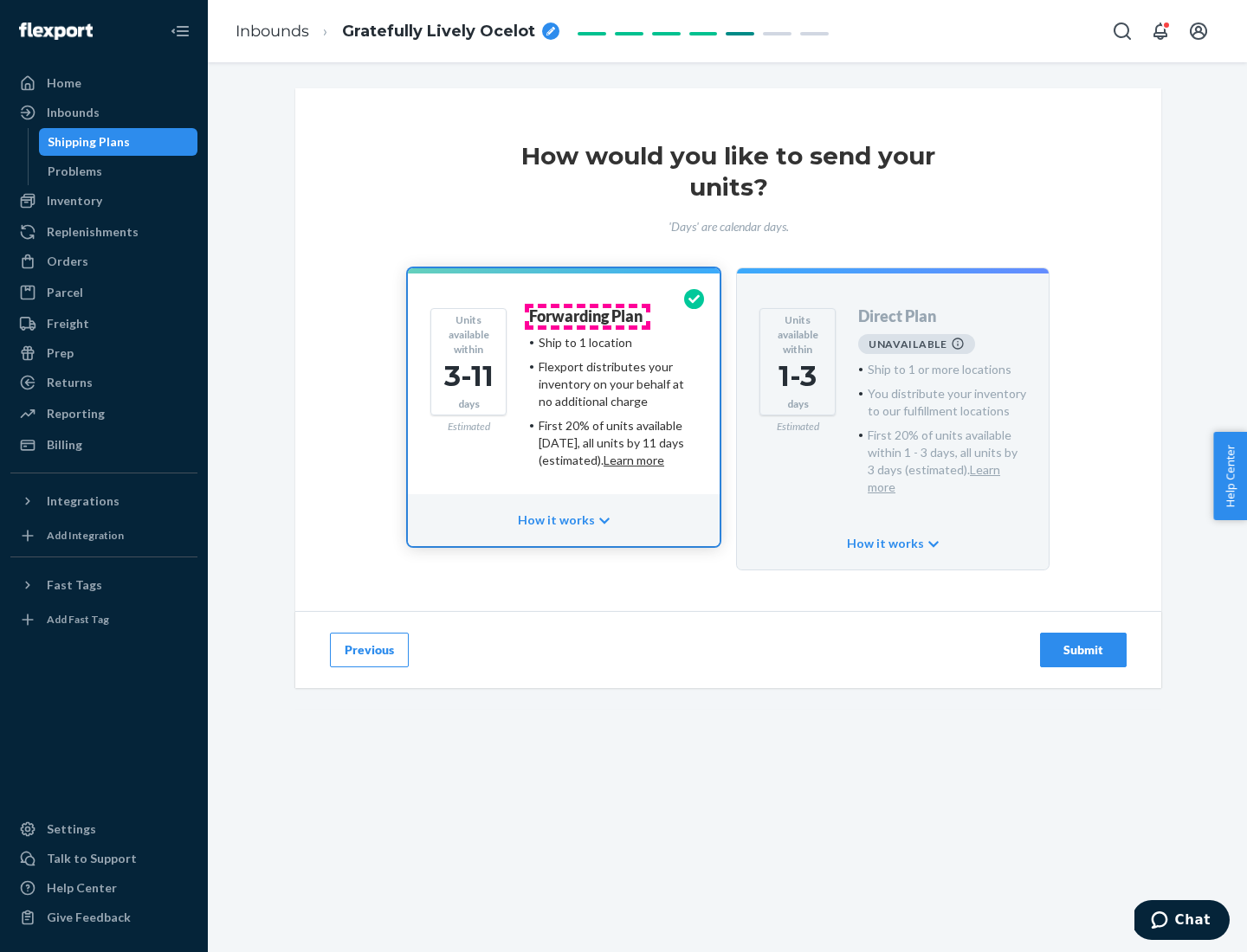
click at [587, 316] on h4 "Forwarding Plan" at bounding box center [585, 316] width 113 height 17
click at [1083, 642] on div "Submit" at bounding box center [1083, 650] width 58 height 17
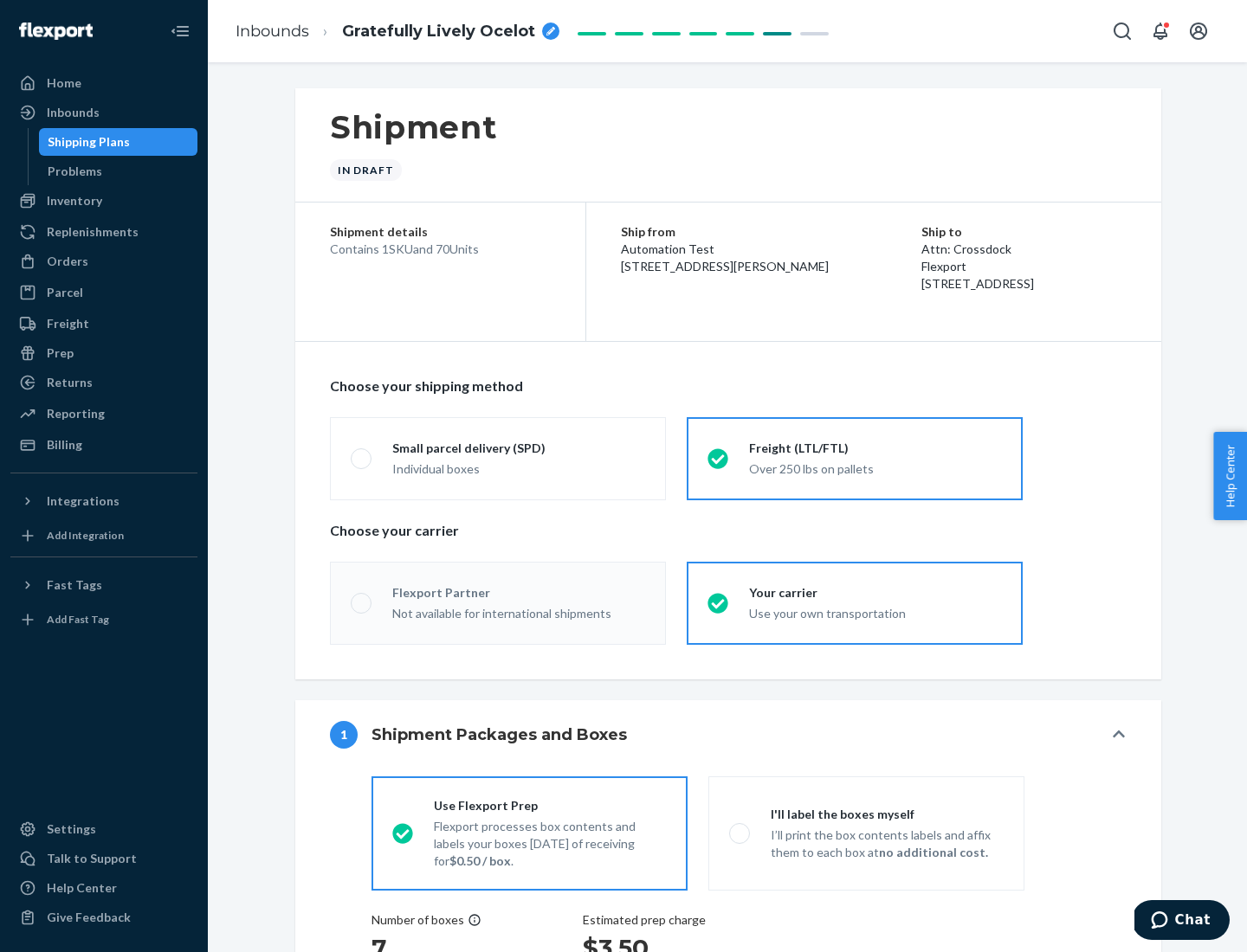
radio input "true"
radio input "false"
radio input "true"
radio input "false"
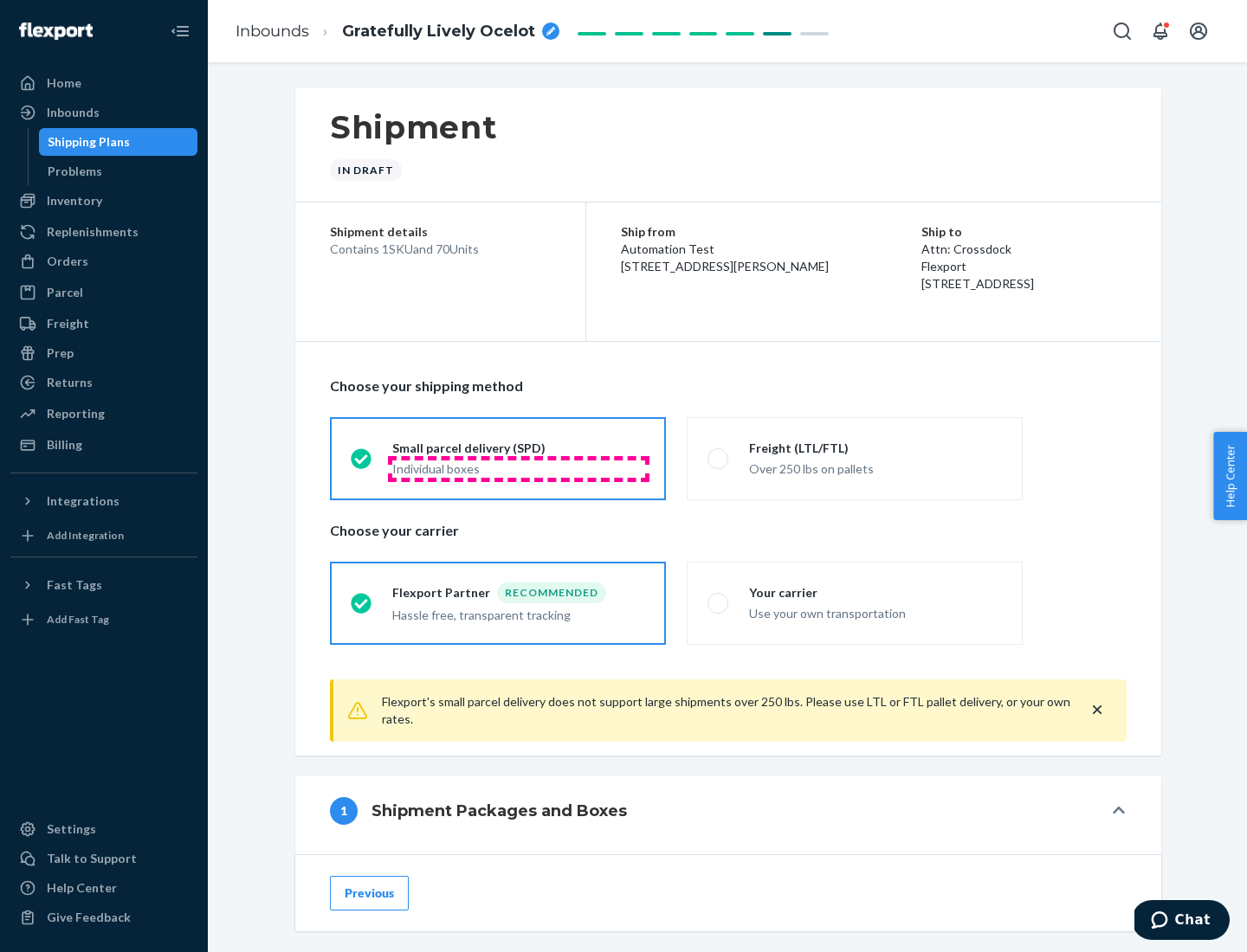
click at [519, 468] on div "Individual boxes" at bounding box center [518, 468] width 253 height 17
click at [362, 464] on input "Small parcel delivery (SPD) Individual boxes" at bounding box center [355, 457] width 11 height 11
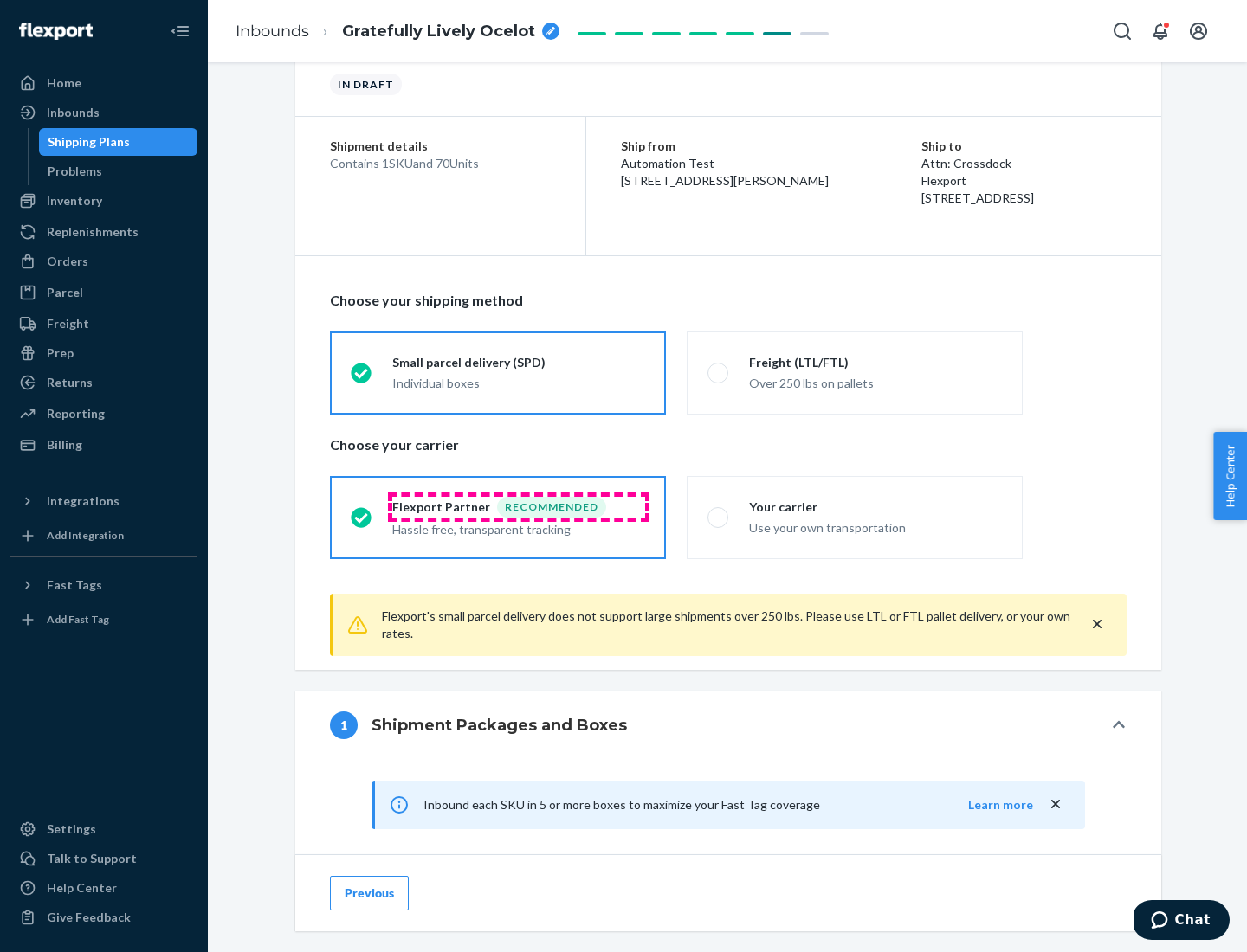
click at [519, 507] on div "Recommended" at bounding box center [552, 507] width 109 height 21
click at [362, 512] on input "Flexport Partner Recommended Hassle free, transparent tracking" at bounding box center [355, 517] width 11 height 11
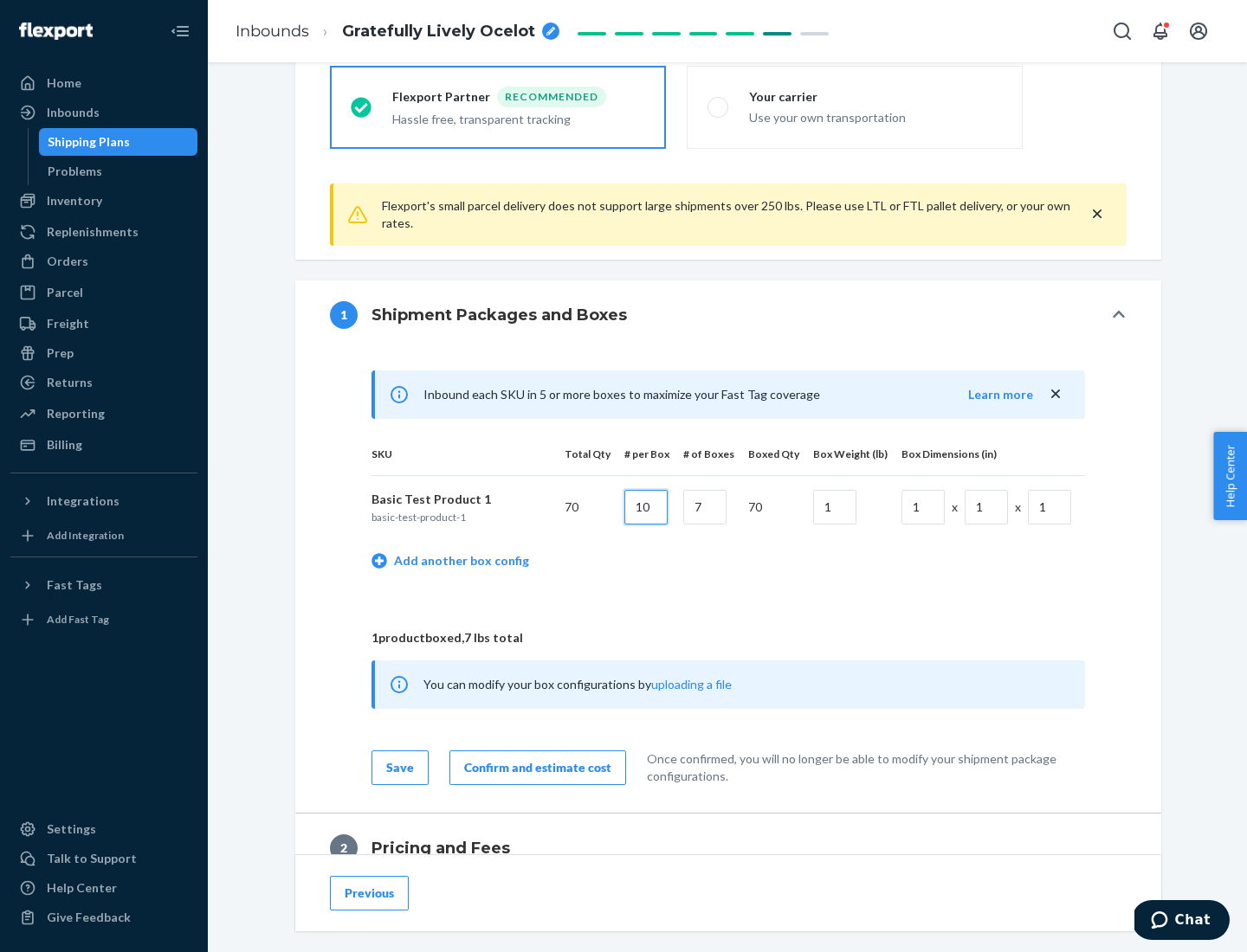
type input "10"
type input "7"
type input "1"
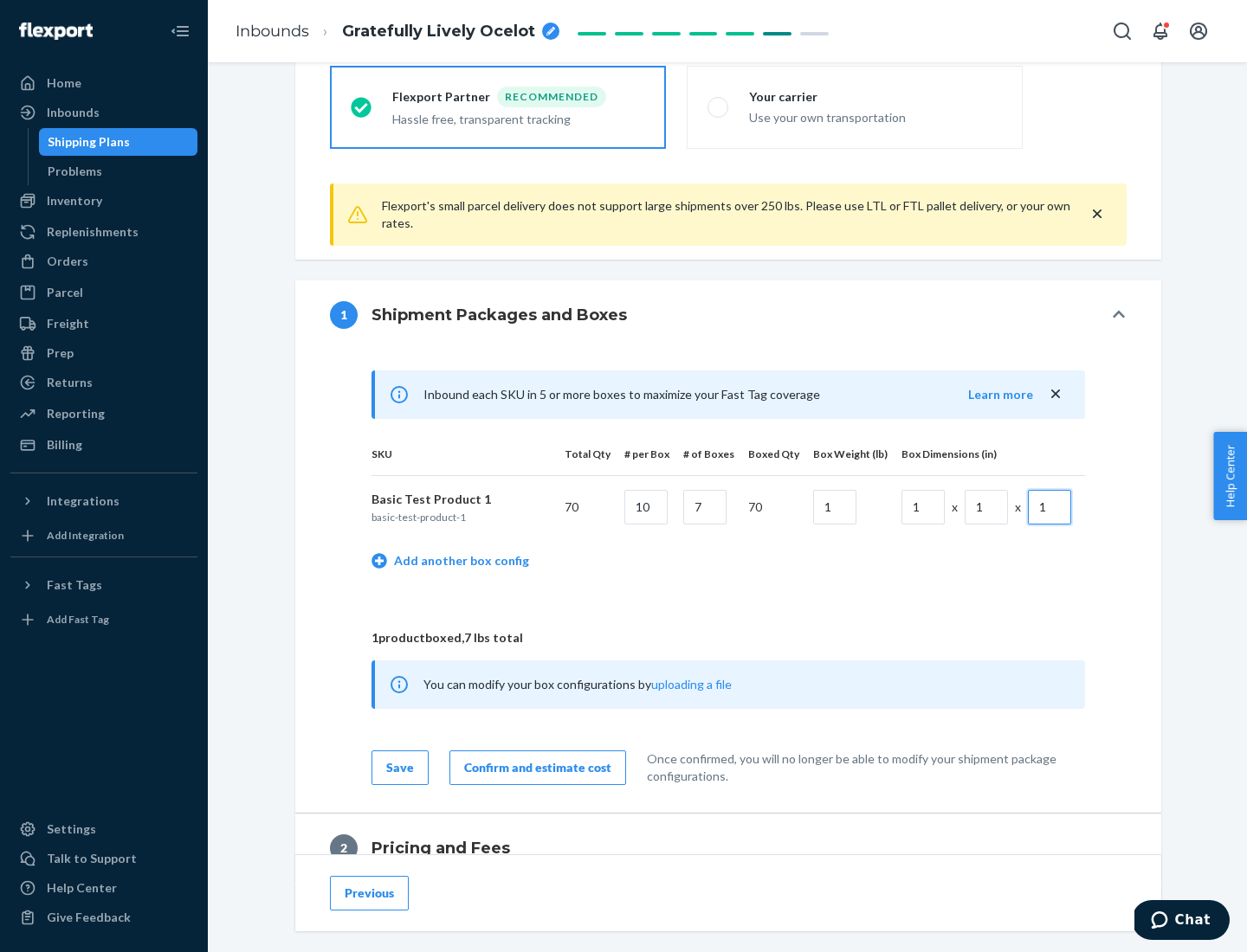
scroll to position [757, 0]
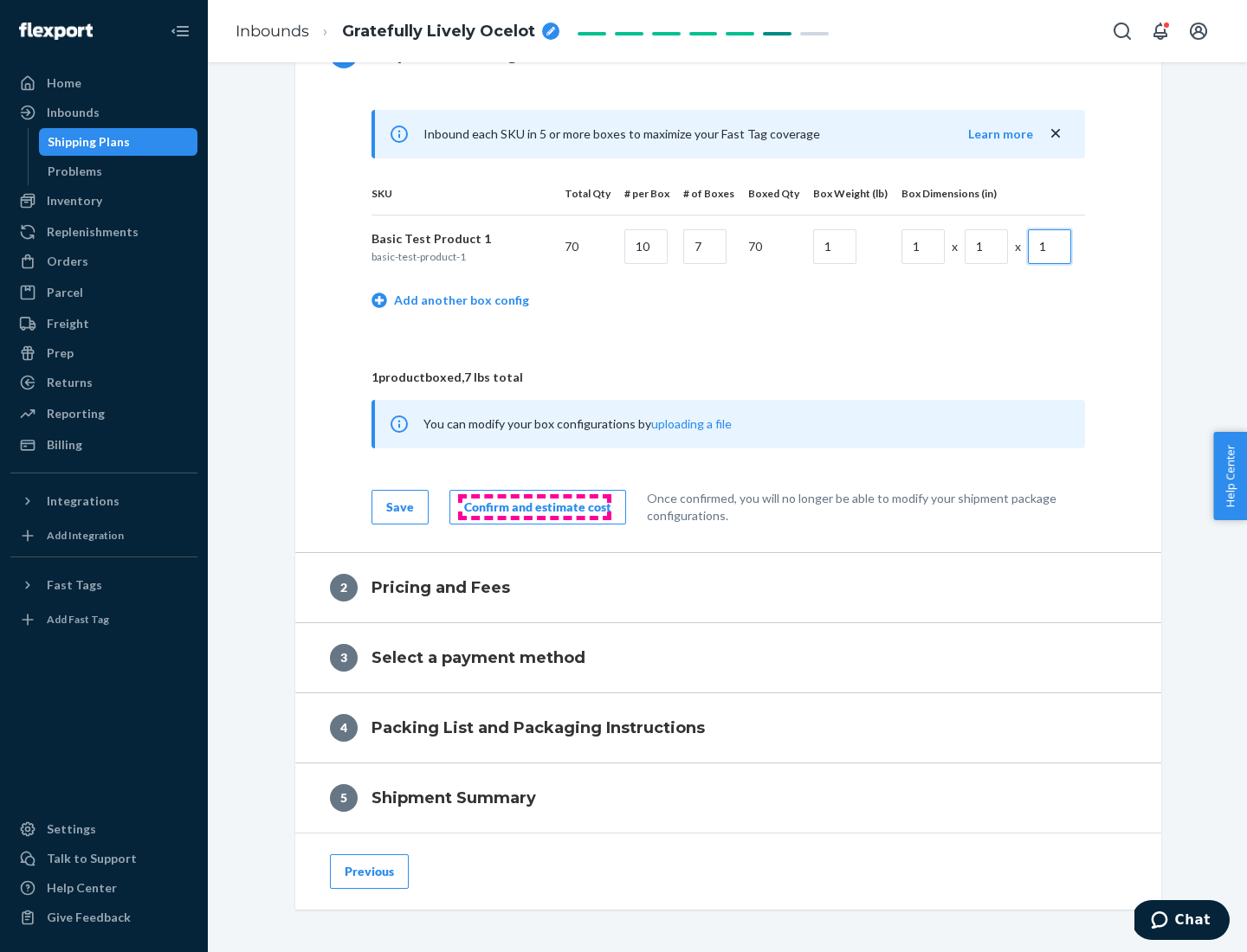
type input "1"
click at [534, 507] on div "Confirm and estimate cost" at bounding box center [538, 507] width 147 height 17
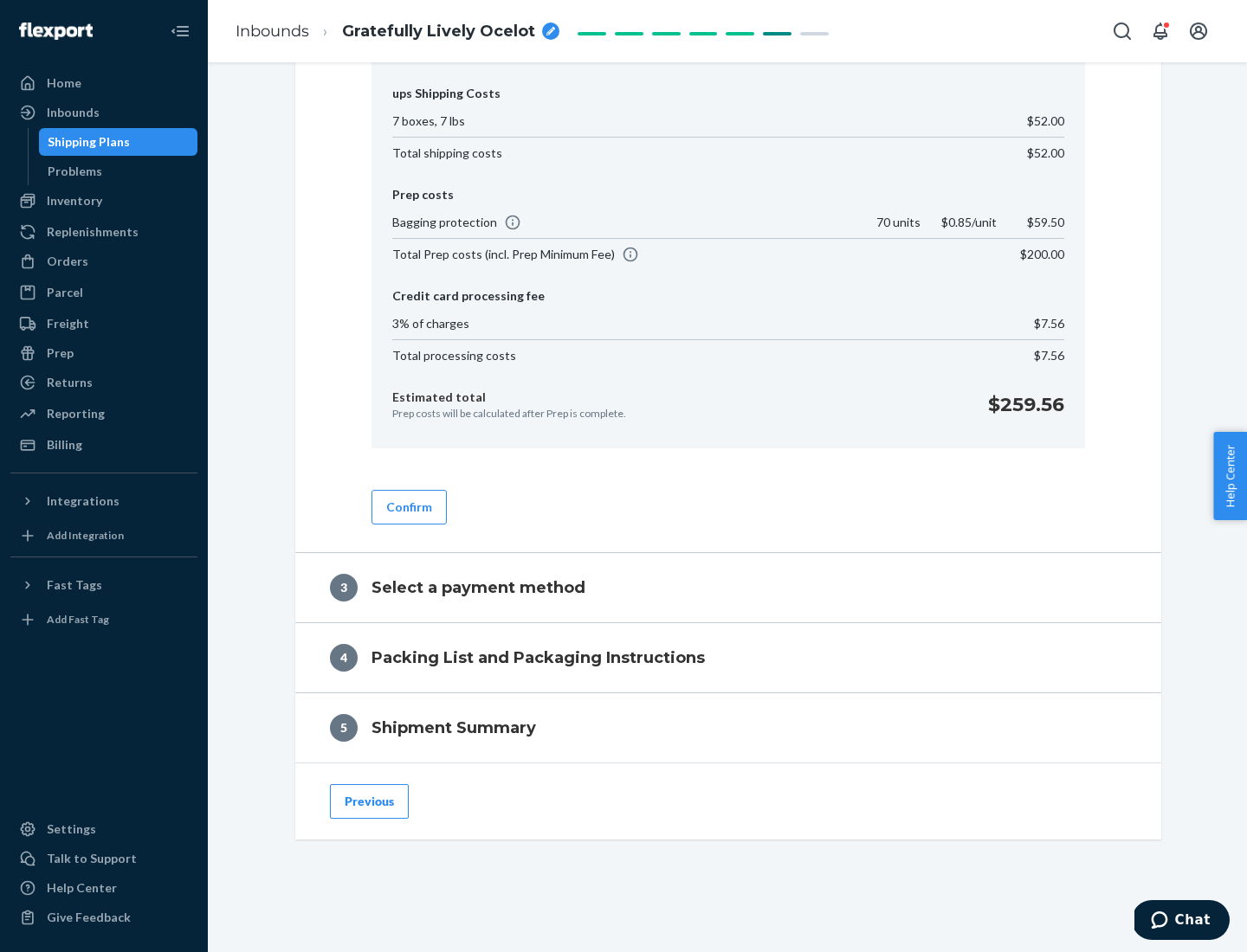
click at [408, 507] on button "Confirm" at bounding box center [409, 507] width 75 height 35
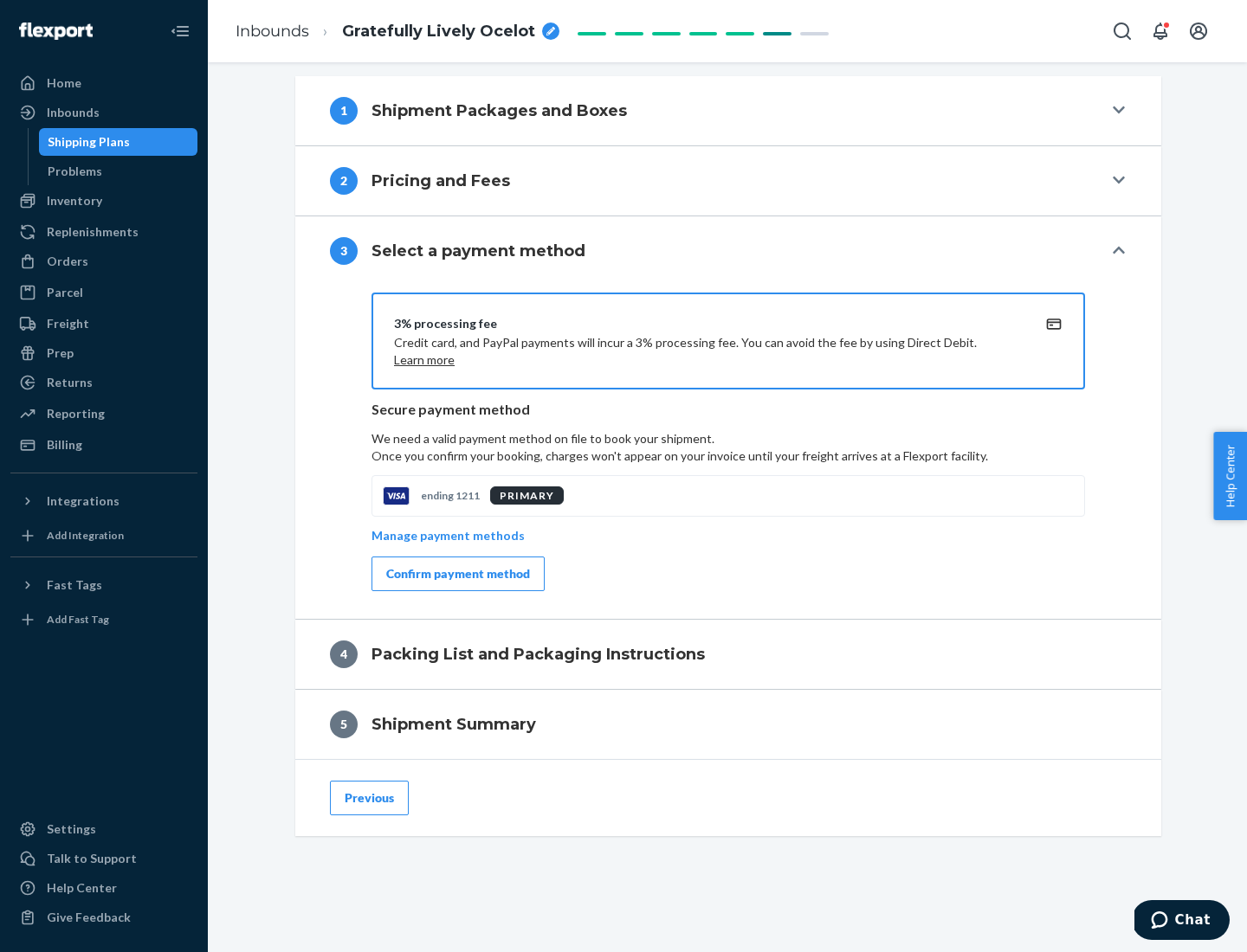
scroll to position [700, 0]
click at [456, 574] on div "Confirm payment method" at bounding box center [457, 573] width 144 height 17
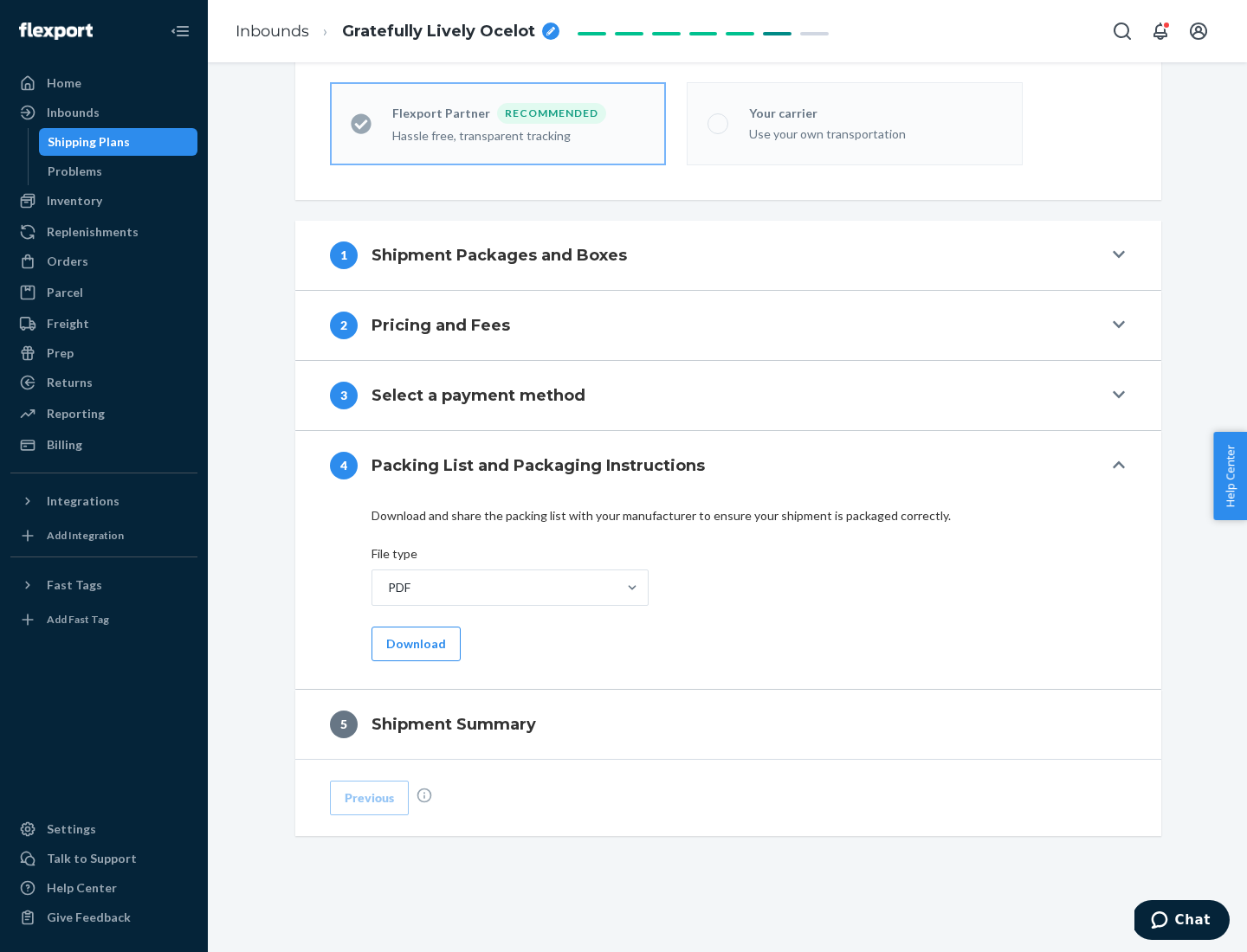
scroll to position [480, 0]
click at [414, 643] on button "Download" at bounding box center [416, 644] width 89 height 35
